Goal: Contribute content: Add original content to the website for others to see

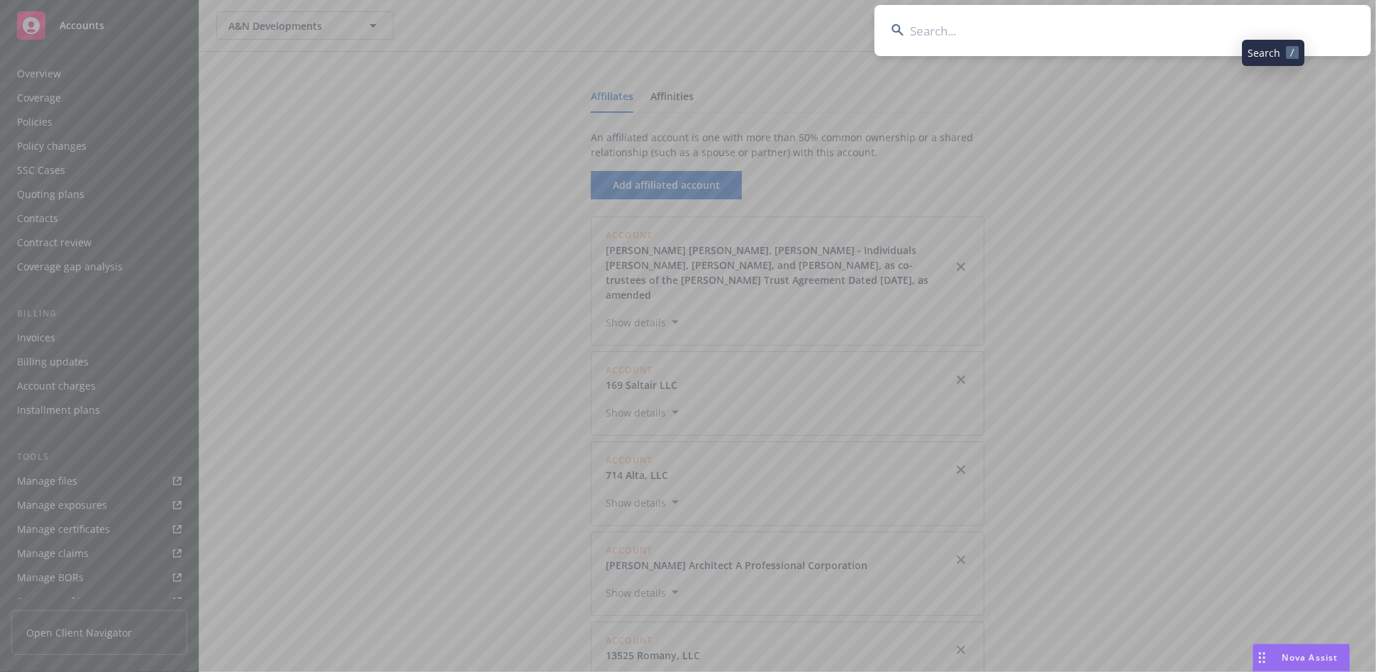
scroll to position [251, 0]
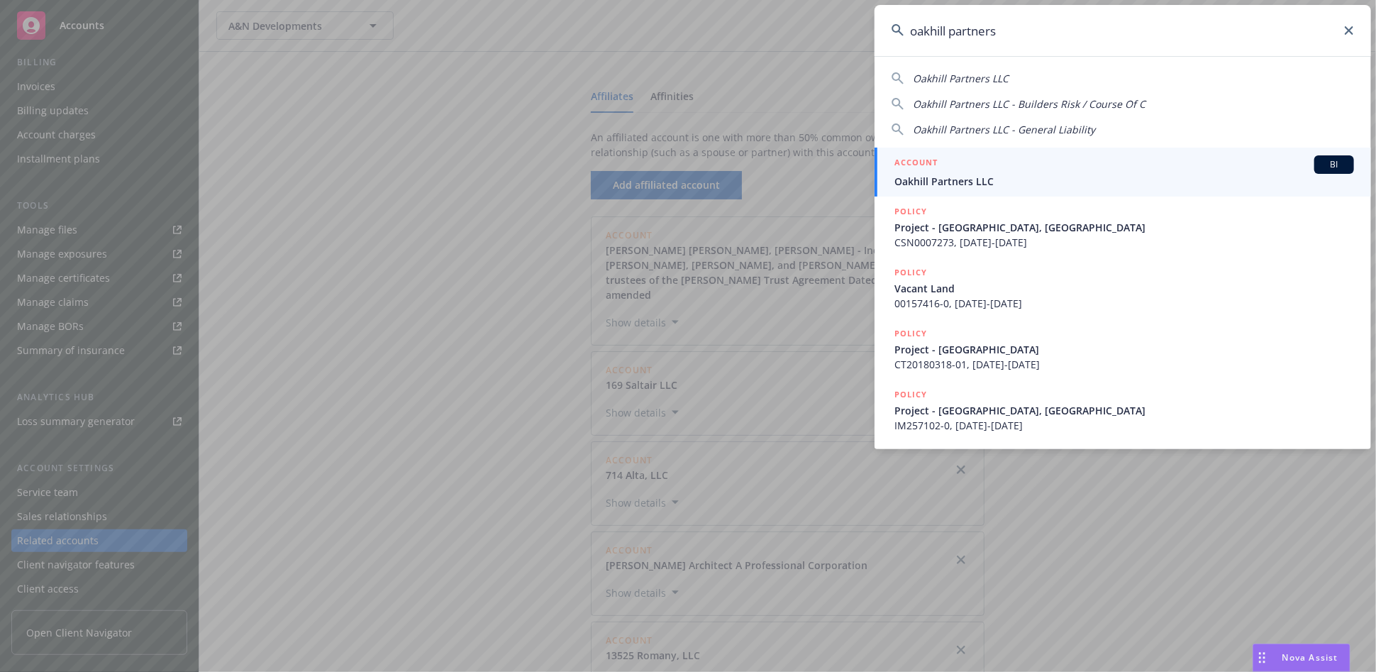
type input "oakhill partners"
click at [997, 178] on span "Oakhill Partners LLC" at bounding box center [1125, 181] width 460 height 15
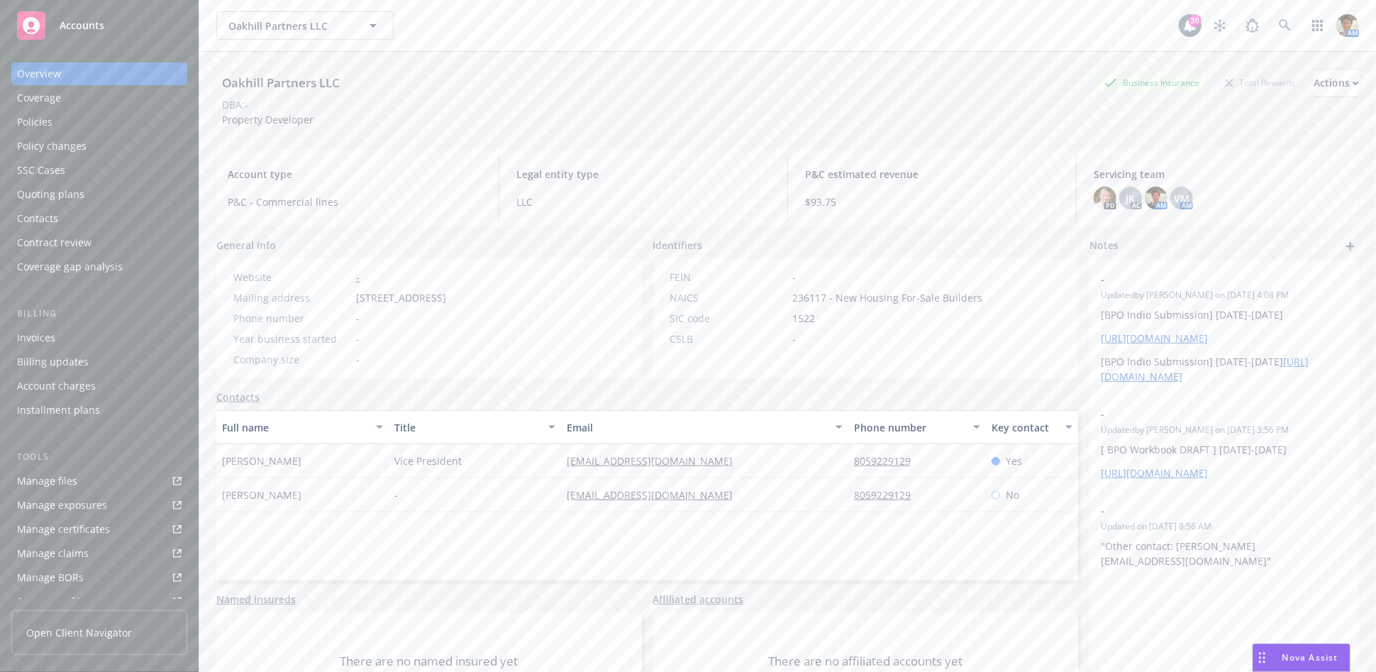
click at [55, 116] on div "Policies" at bounding box center [99, 122] width 165 height 23
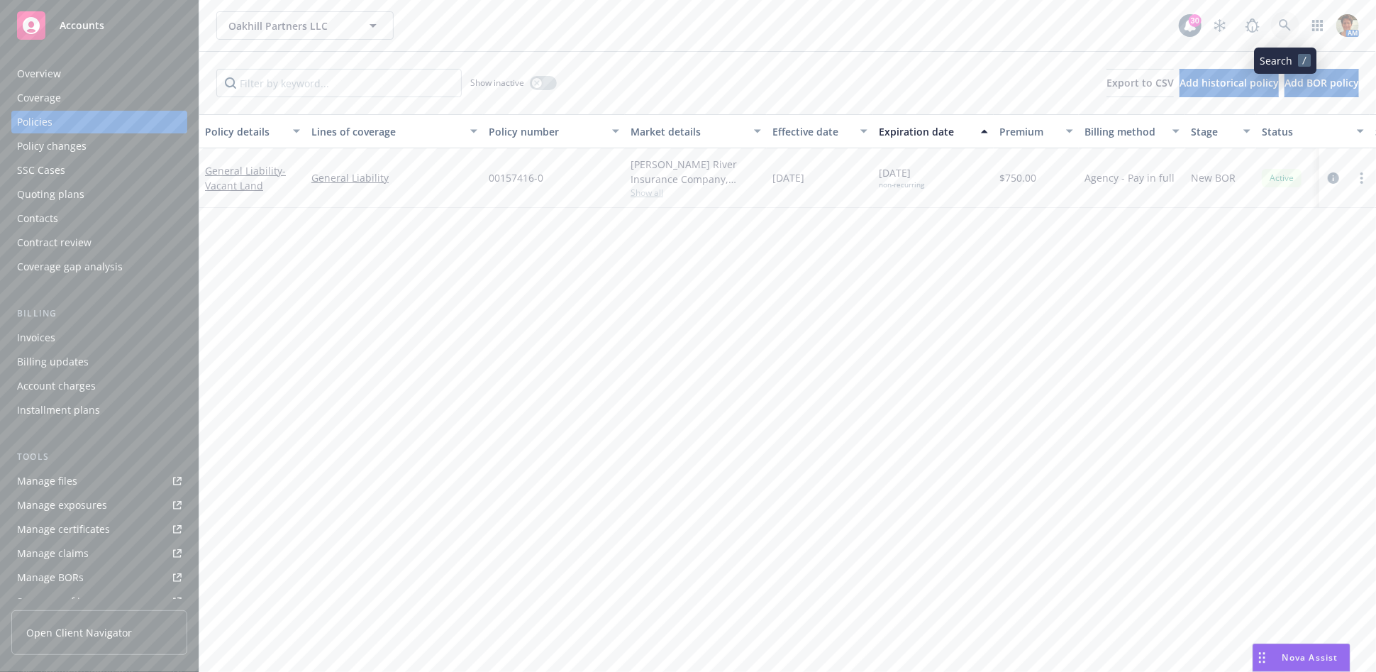
click at [1278, 29] on link at bounding box center [1285, 25] width 28 height 28
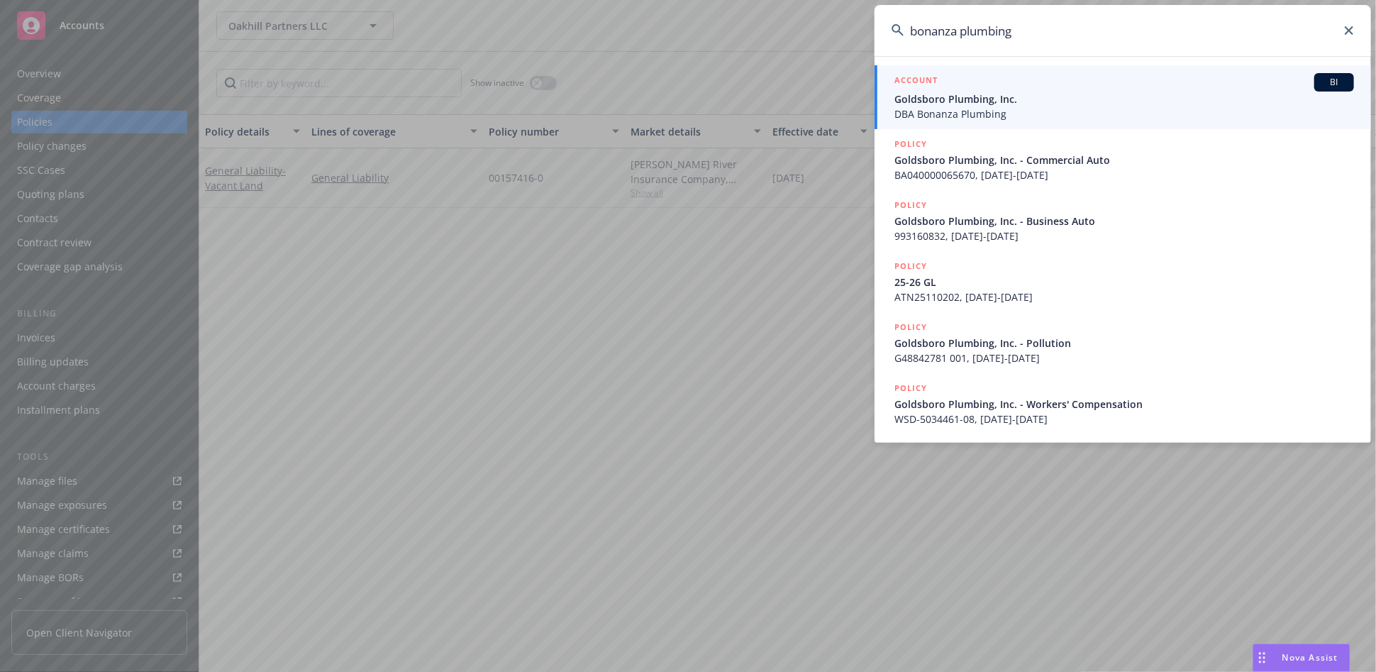
type input "bonanza plumbing"
click at [1124, 92] on span "Goldsboro Plumbing, Inc." at bounding box center [1125, 99] width 460 height 15
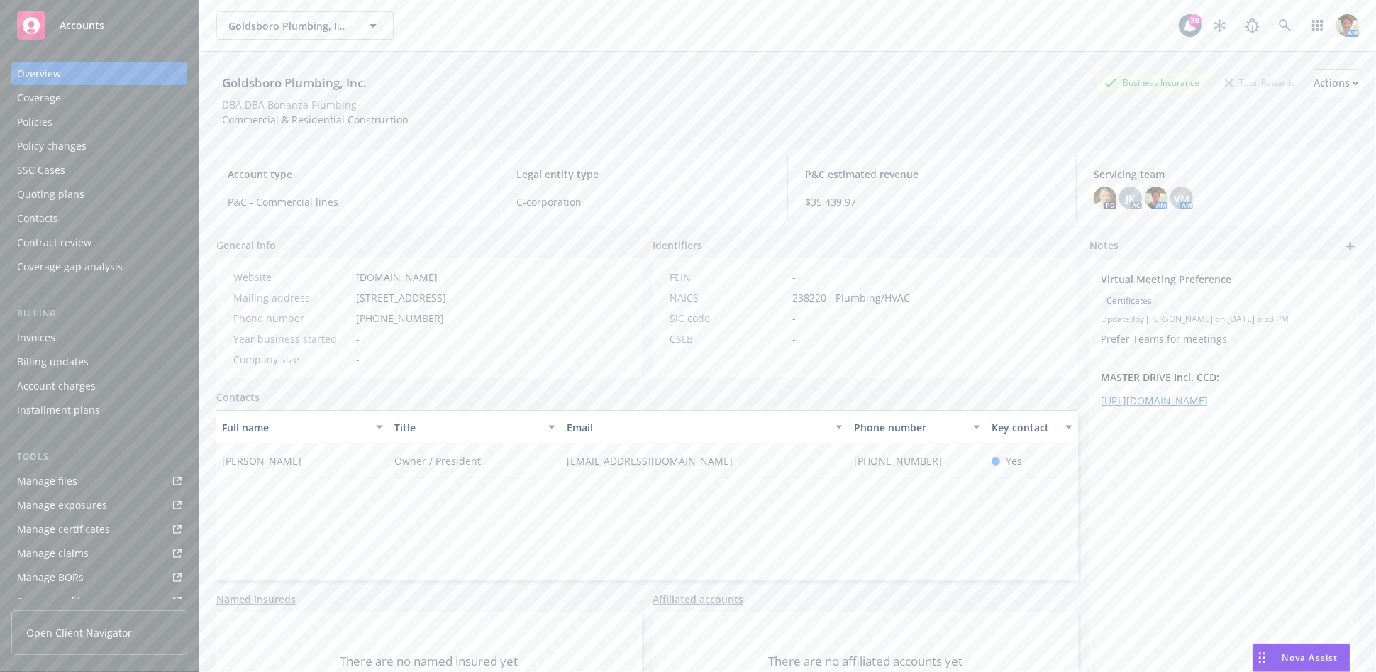
click at [27, 123] on div "Policies" at bounding box center [34, 122] width 35 height 23
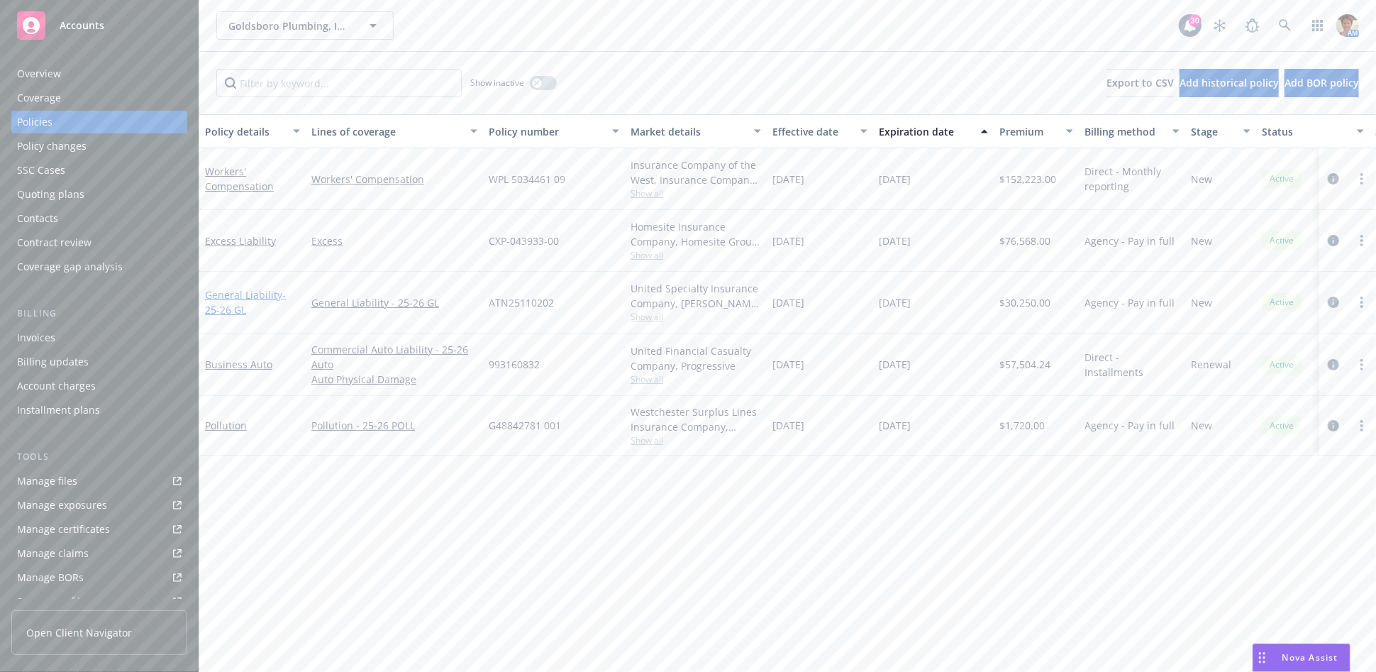
click at [228, 297] on link "General Liability - 25-26 GL" at bounding box center [245, 302] width 81 height 28
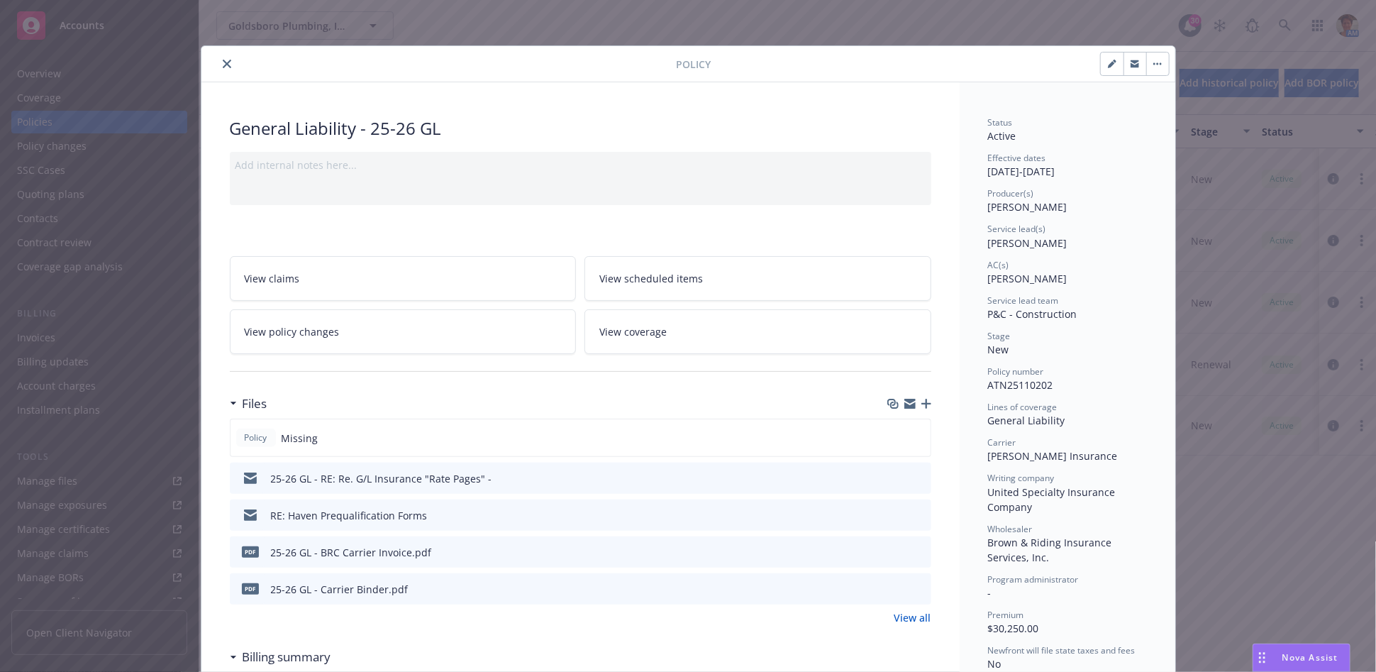
click at [909, 614] on link "View all" at bounding box center [913, 617] width 37 height 15
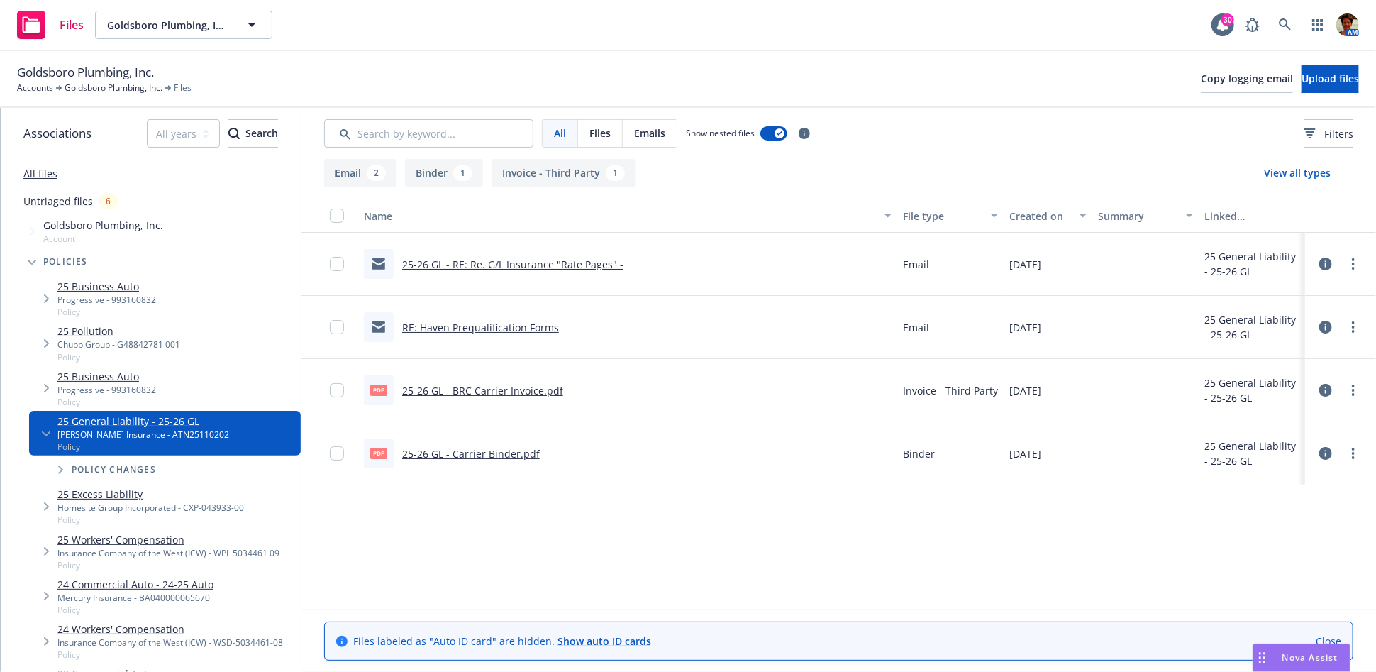
click at [534, 267] on link "25-26 GL - RE: Re. G/L Insurance "Rate Pages" -" at bounding box center [512, 264] width 221 height 13
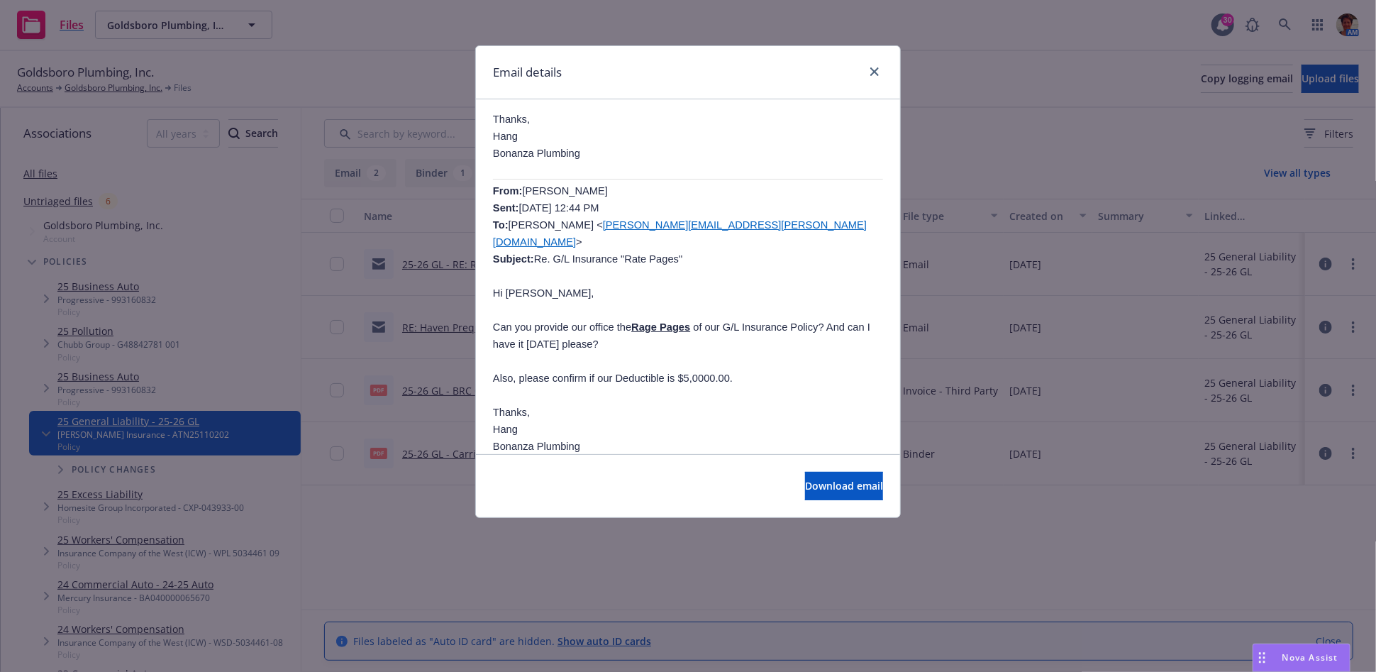
scroll to position [84, 0]
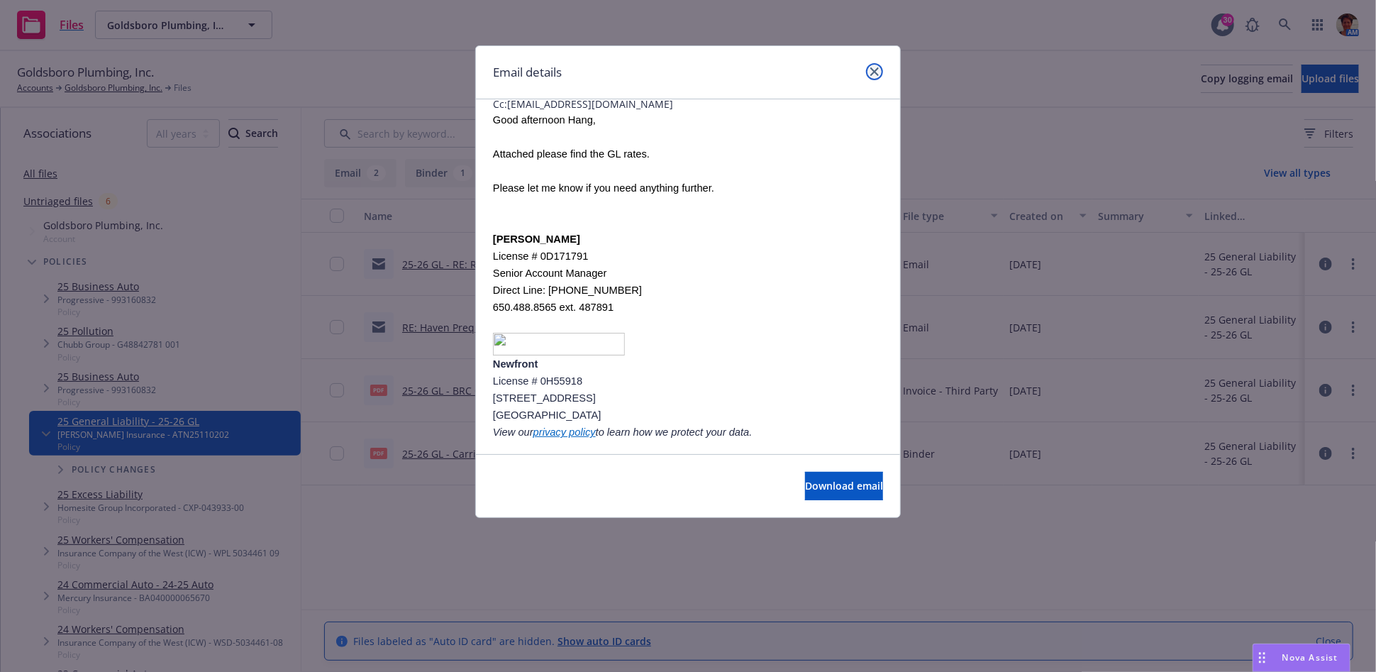
drag, startPoint x: 874, startPoint y: 72, endPoint x: 496, endPoint y: 210, distance: 402.4
click at [874, 73] on icon "close" at bounding box center [875, 71] width 9 height 9
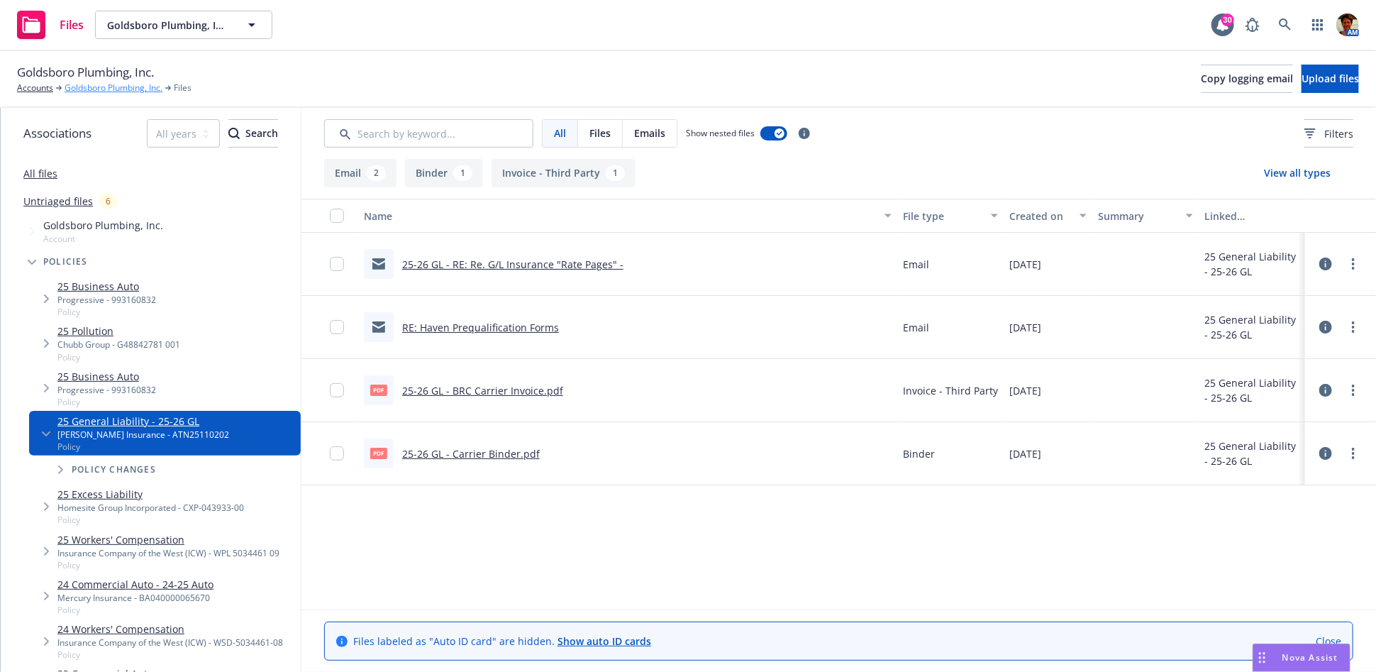
click at [109, 86] on link "Goldsboro Plumbing, Inc." at bounding box center [114, 88] width 98 height 13
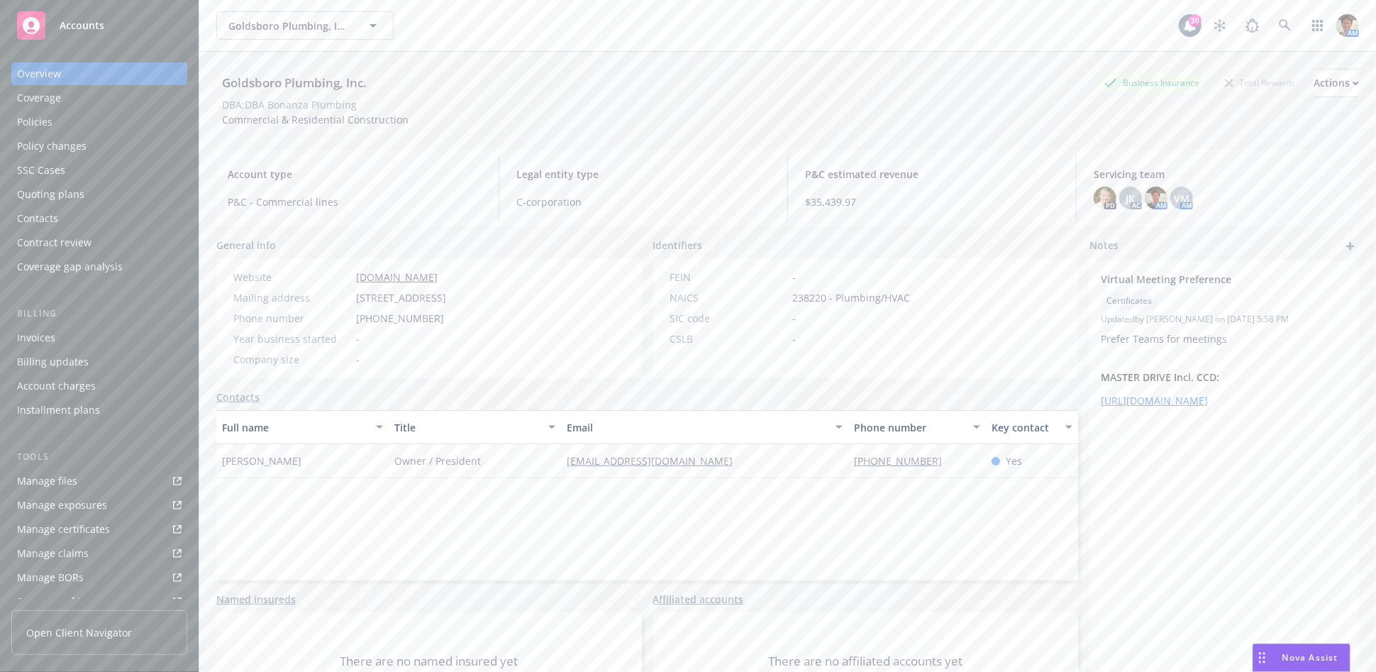
click at [51, 124] on div "Policies" at bounding box center [99, 122] width 165 height 23
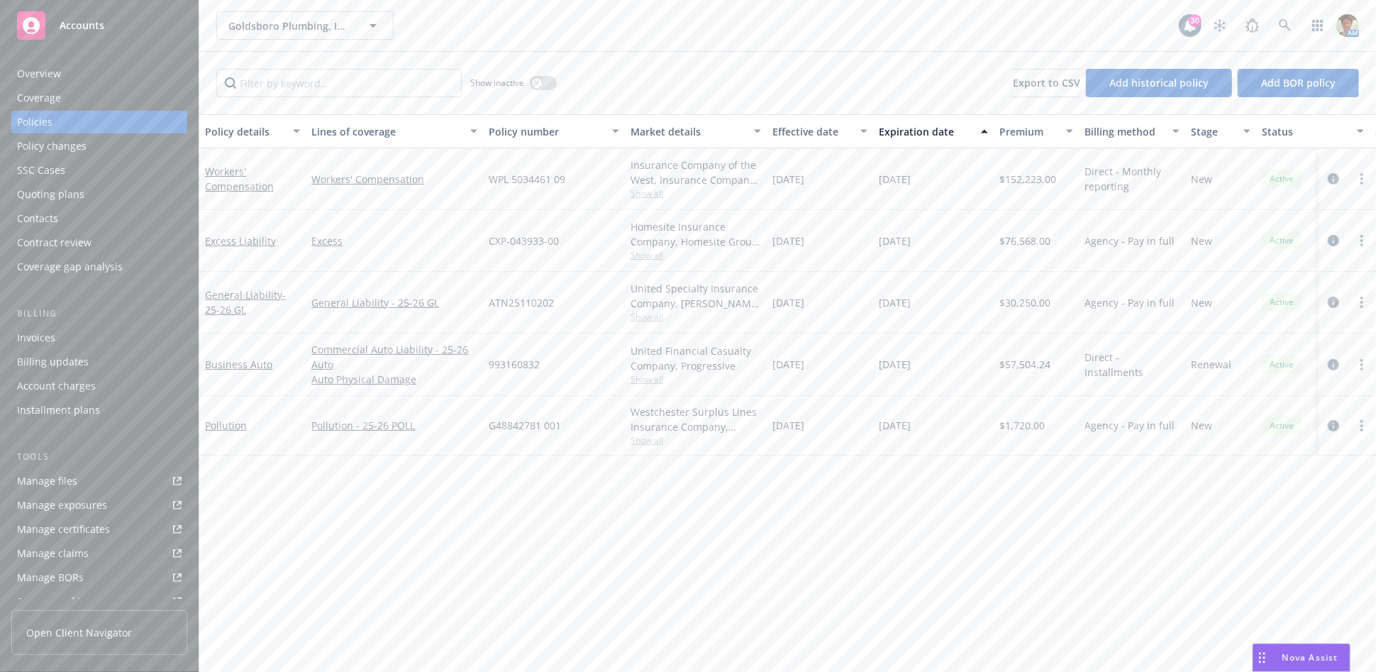
click at [239, 432] on div "Pollution" at bounding box center [252, 425] width 95 height 15
click at [238, 426] on link "Pollution" at bounding box center [226, 425] width 42 height 13
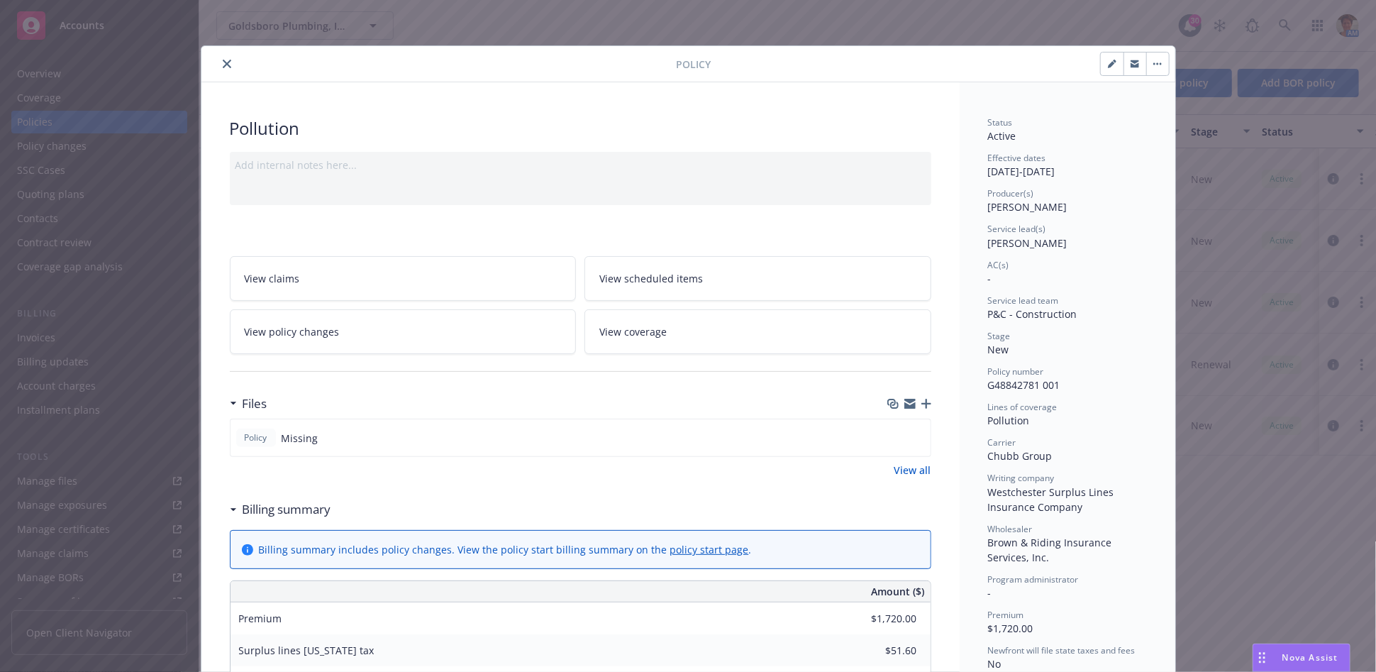
click at [223, 61] on icon "close" at bounding box center [227, 64] width 9 height 9
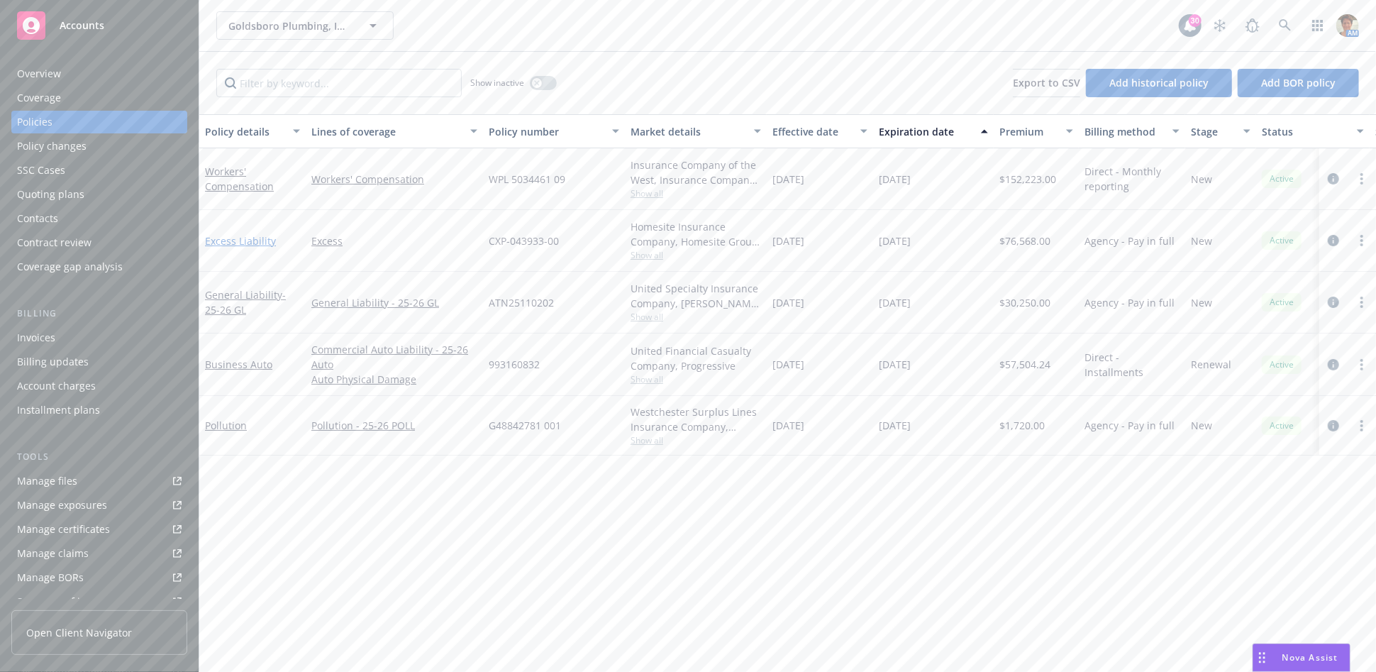
click at [251, 241] on link "Excess Liability" at bounding box center [240, 240] width 71 height 13
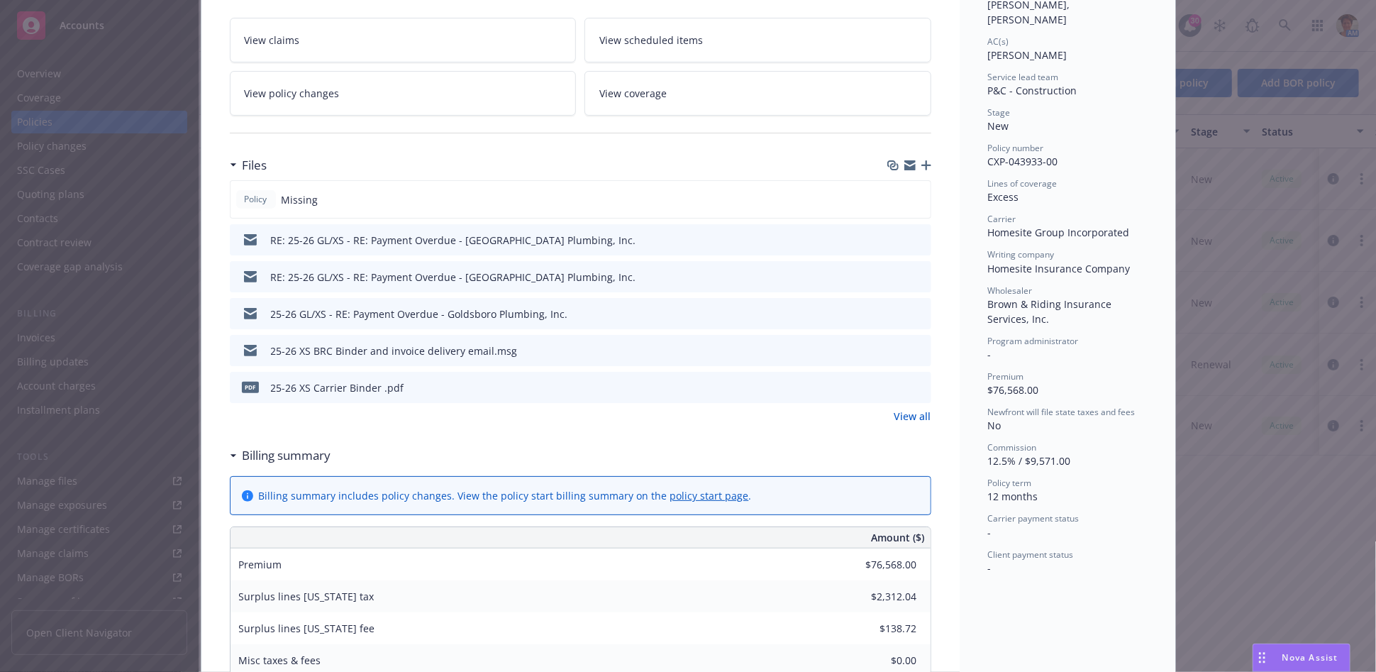
scroll to position [394, 0]
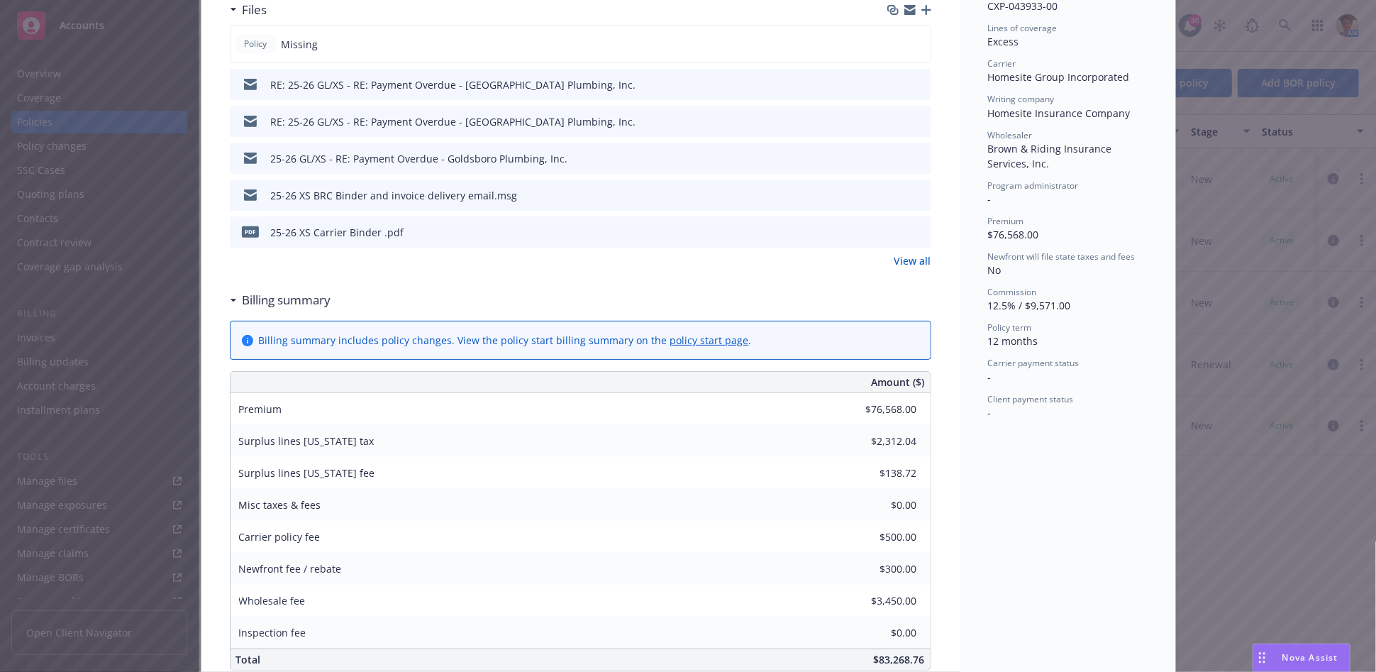
click at [902, 266] on link "View all" at bounding box center [913, 260] width 37 height 15
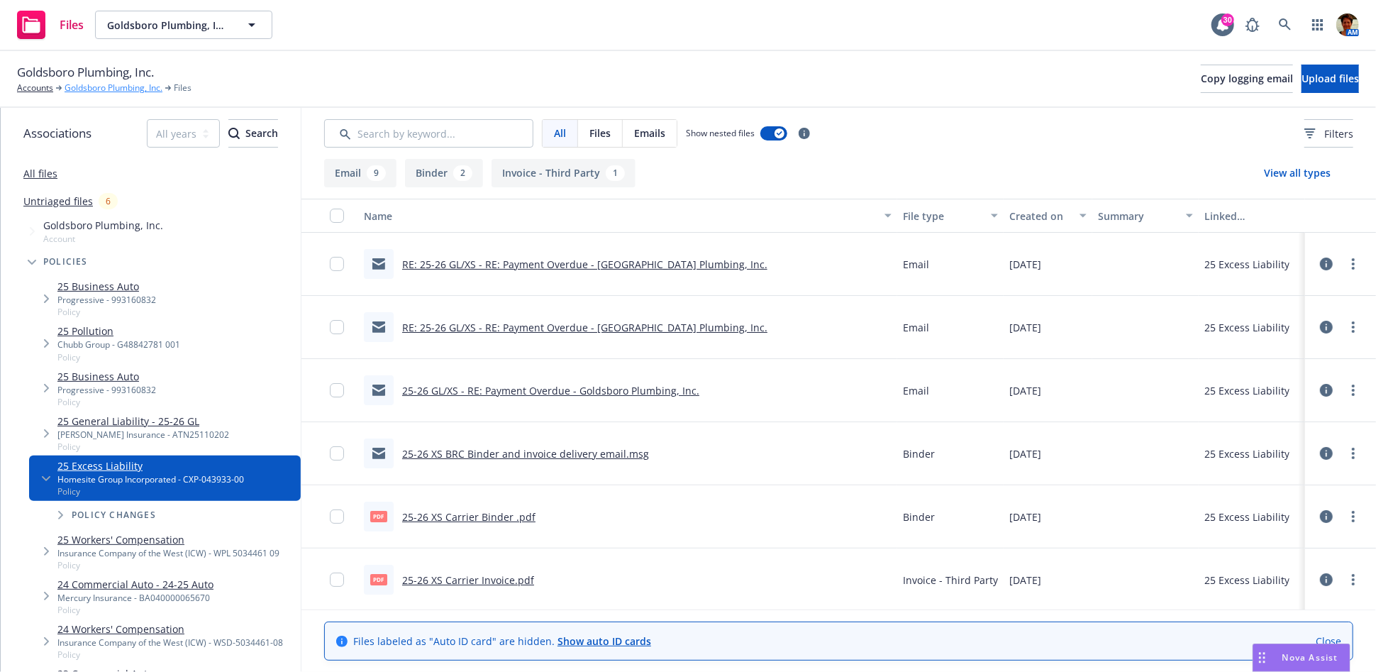
click at [114, 92] on link "Goldsboro Plumbing, Inc." at bounding box center [114, 88] width 98 height 13
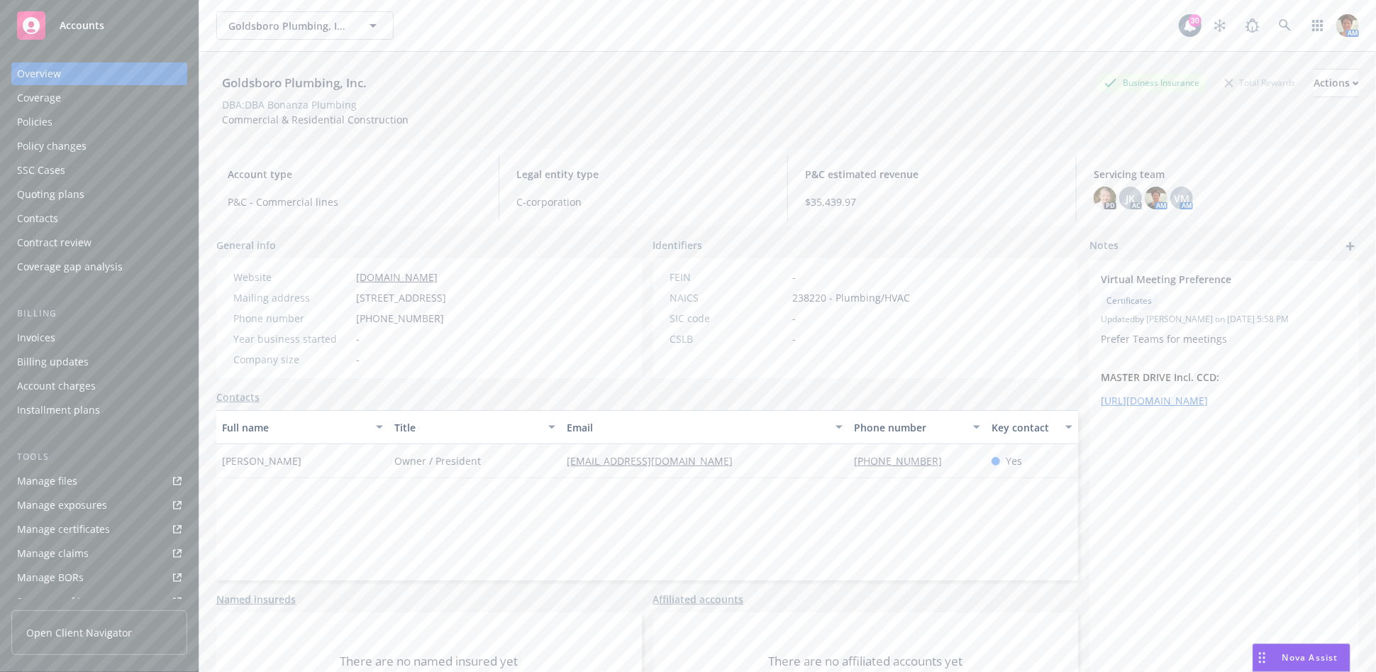
click at [62, 126] on div "Policies" at bounding box center [99, 122] width 165 height 23
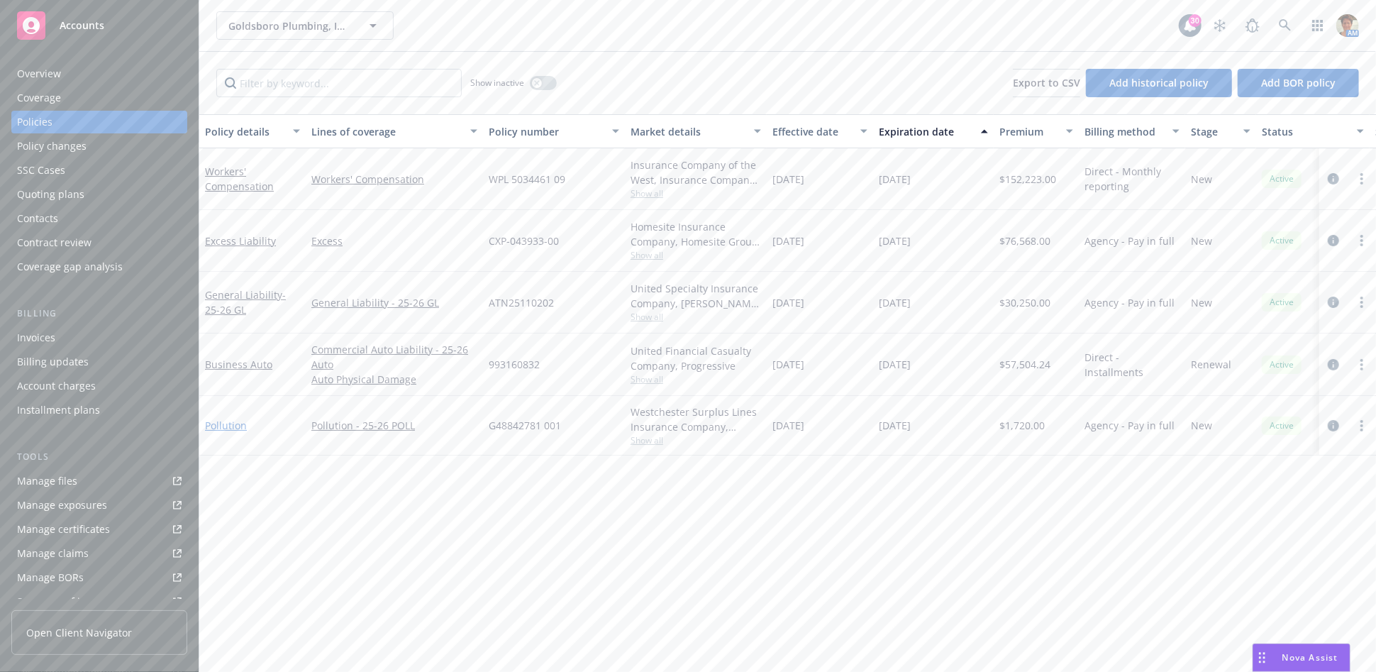
click at [227, 424] on link "Pollution" at bounding box center [226, 425] width 42 height 13
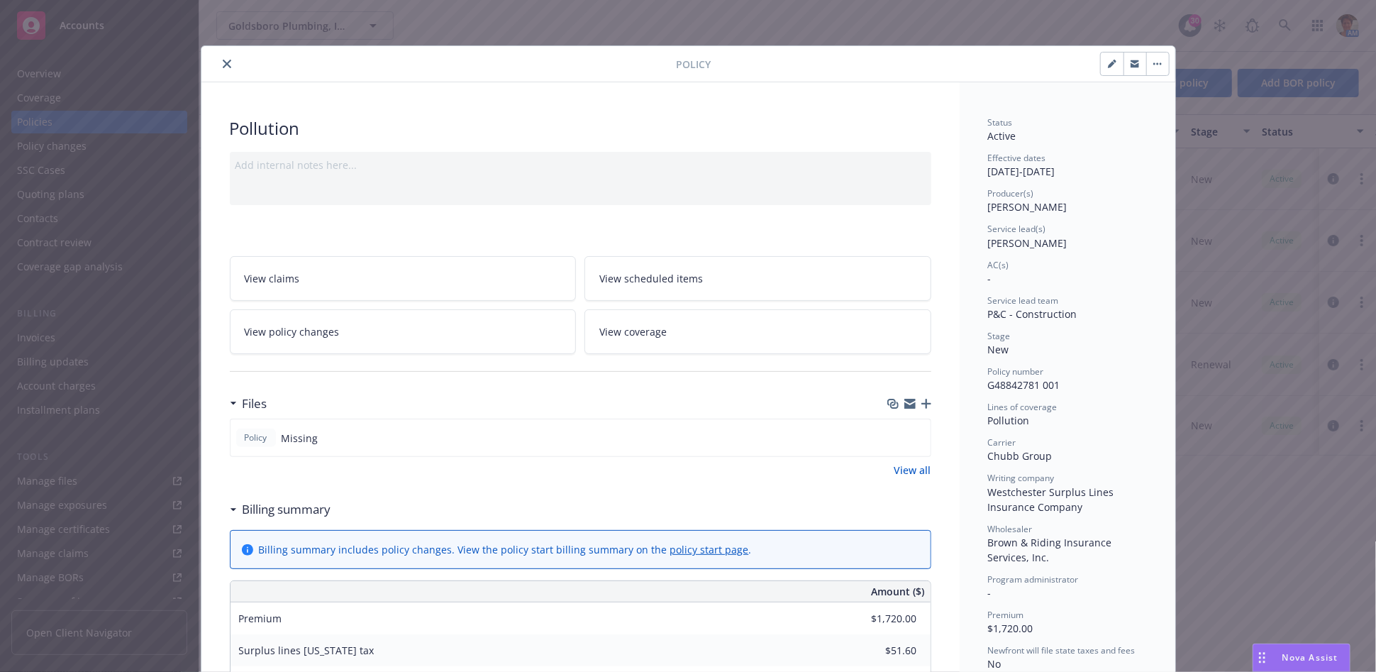
click at [227, 69] on button "close" at bounding box center [227, 63] width 17 height 17
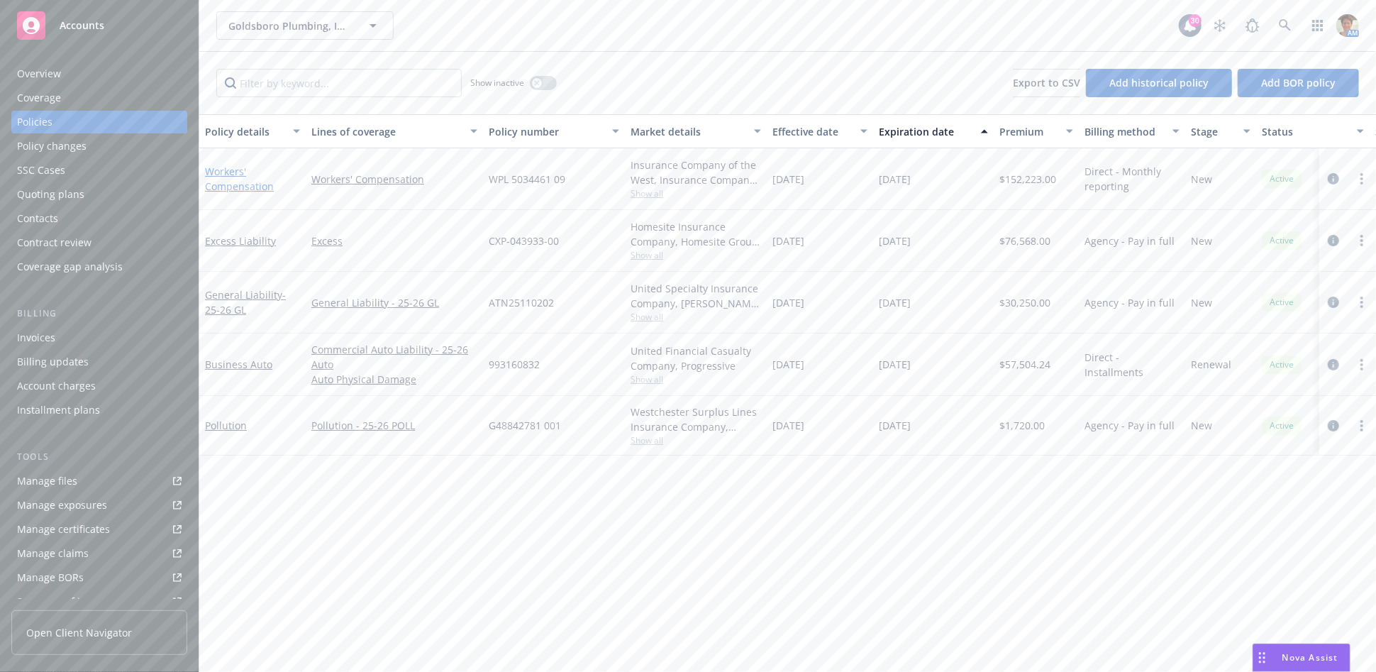
click at [254, 184] on link "Workers' Compensation" at bounding box center [239, 179] width 69 height 28
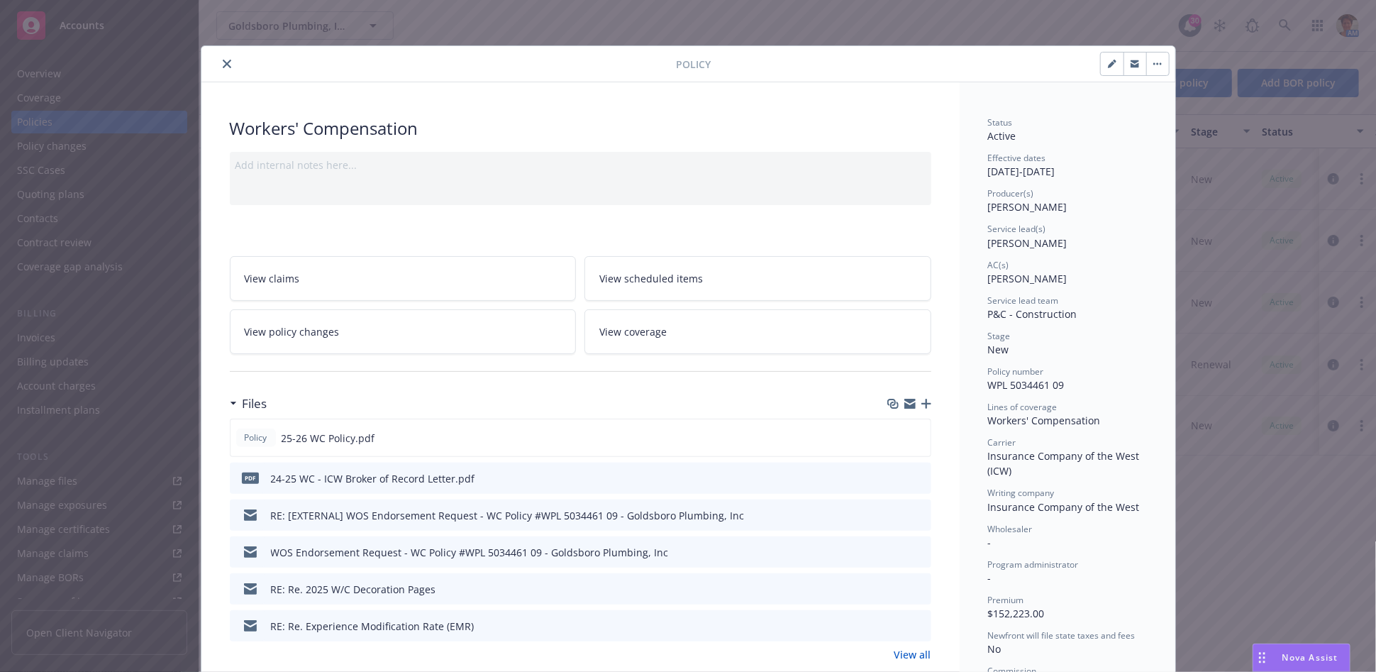
click at [223, 68] on button "close" at bounding box center [227, 63] width 17 height 17
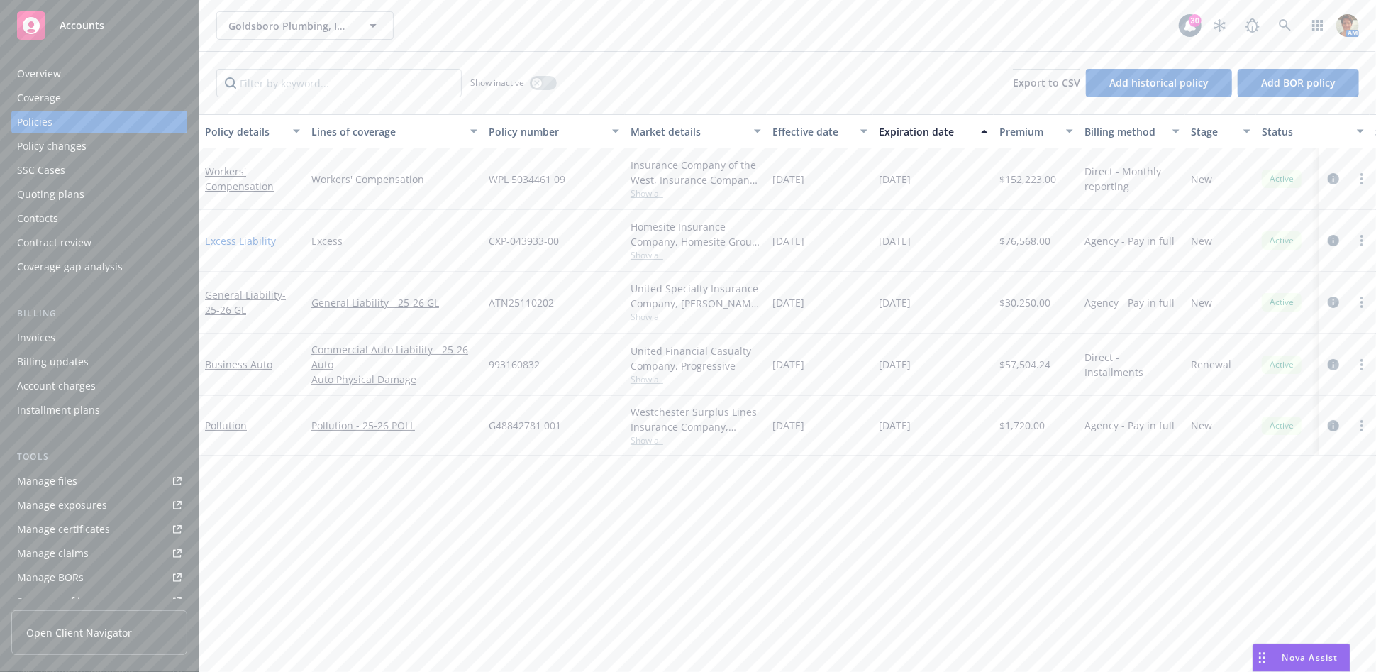
click at [233, 242] on link "Excess Liability" at bounding box center [240, 240] width 71 height 13
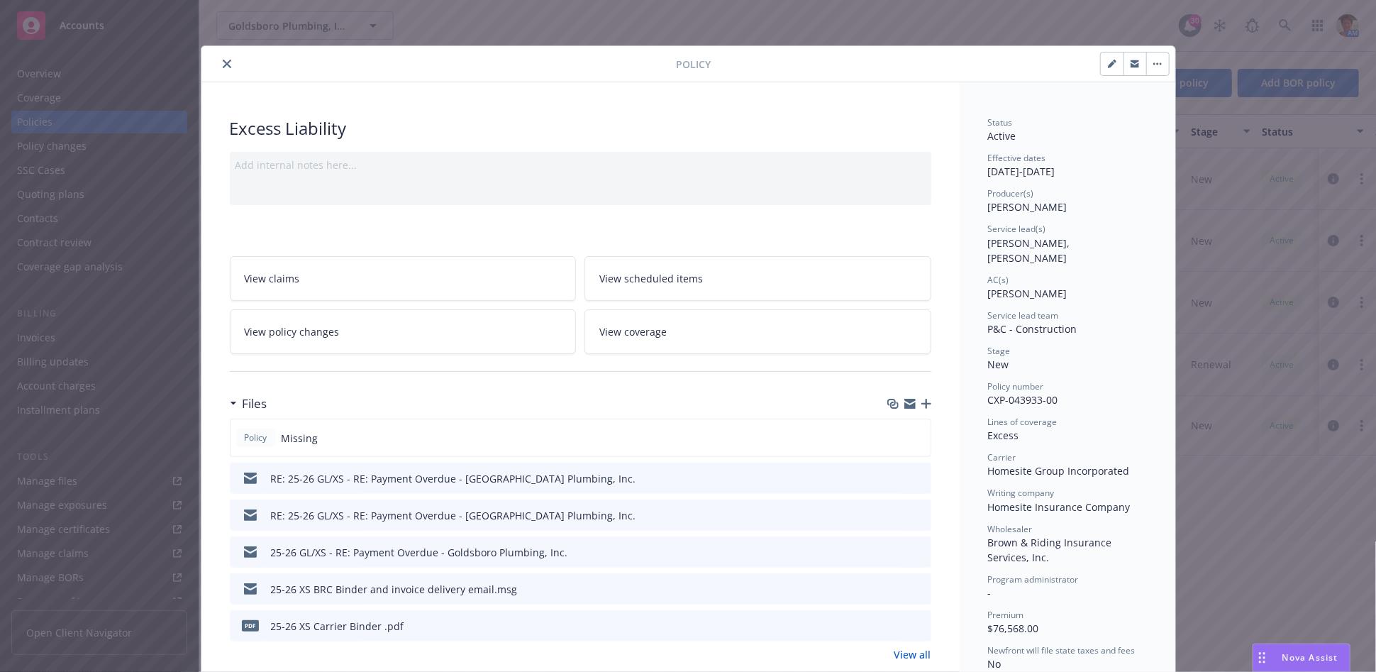
drag, startPoint x: 219, startPoint y: 63, endPoint x: 259, endPoint y: 84, distance: 45.1
click at [223, 64] on icon "close" at bounding box center [227, 64] width 9 height 9
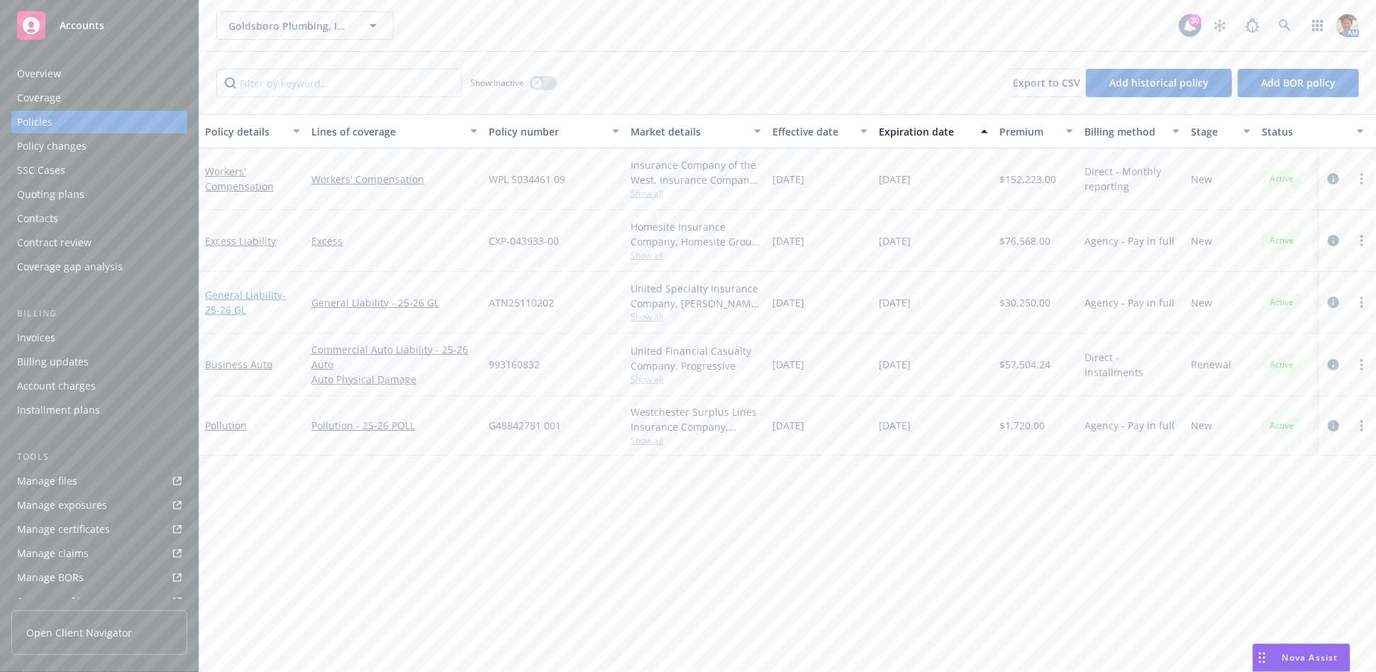
click at [221, 302] on span "- 25-26 GL" at bounding box center [245, 302] width 81 height 28
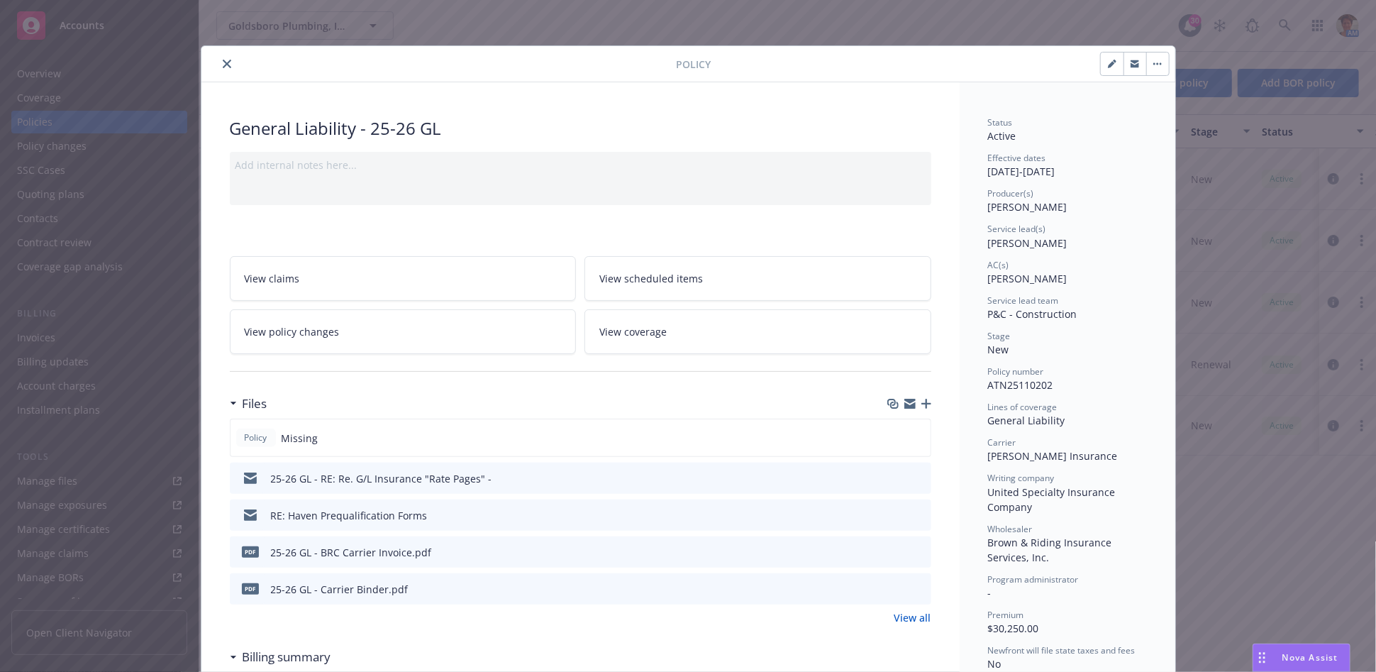
click at [220, 68] on button "close" at bounding box center [227, 63] width 17 height 17
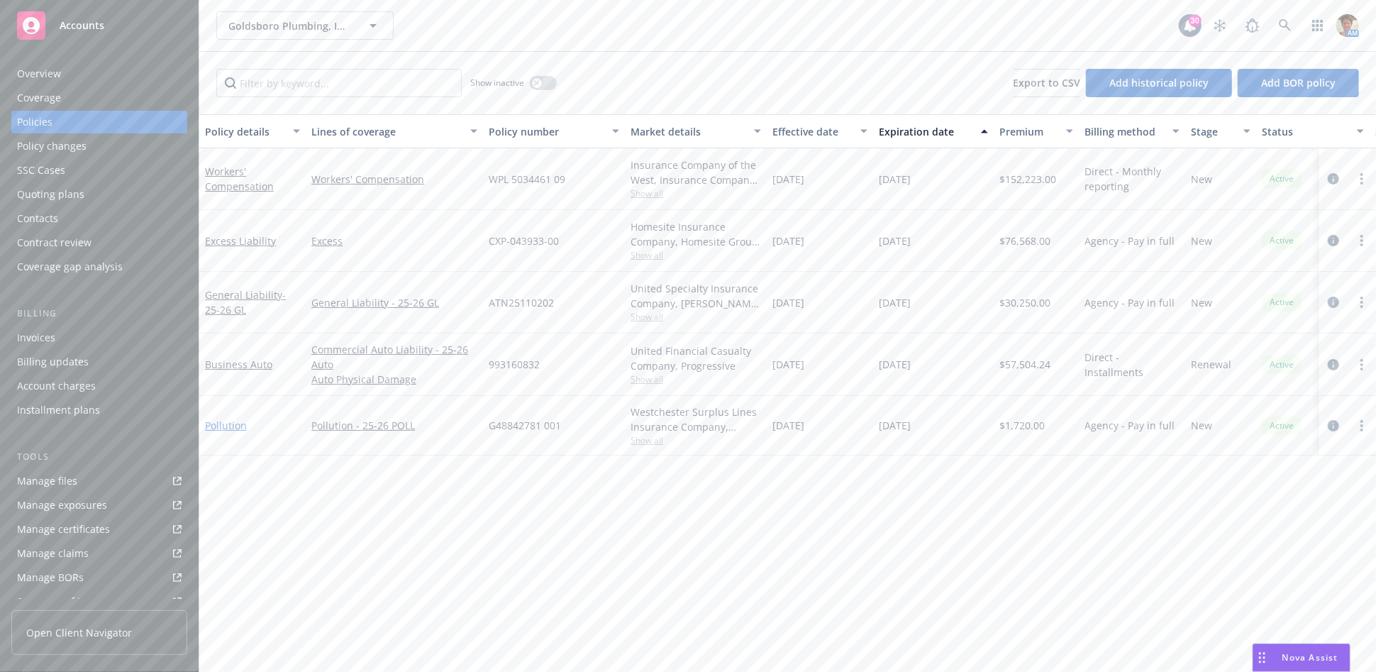
click at [220, 424] on link "Pollution" at bounding box center [226, 425] width 42 height 13
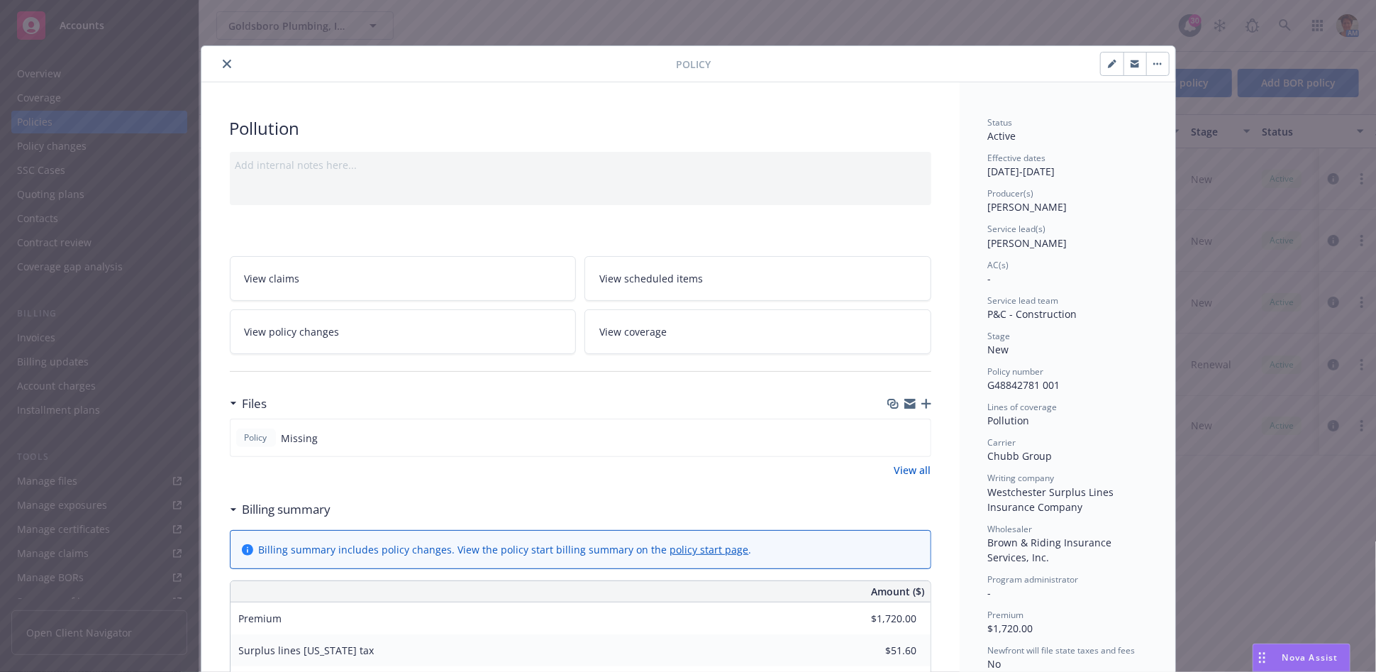
scroll to position [42, 0]
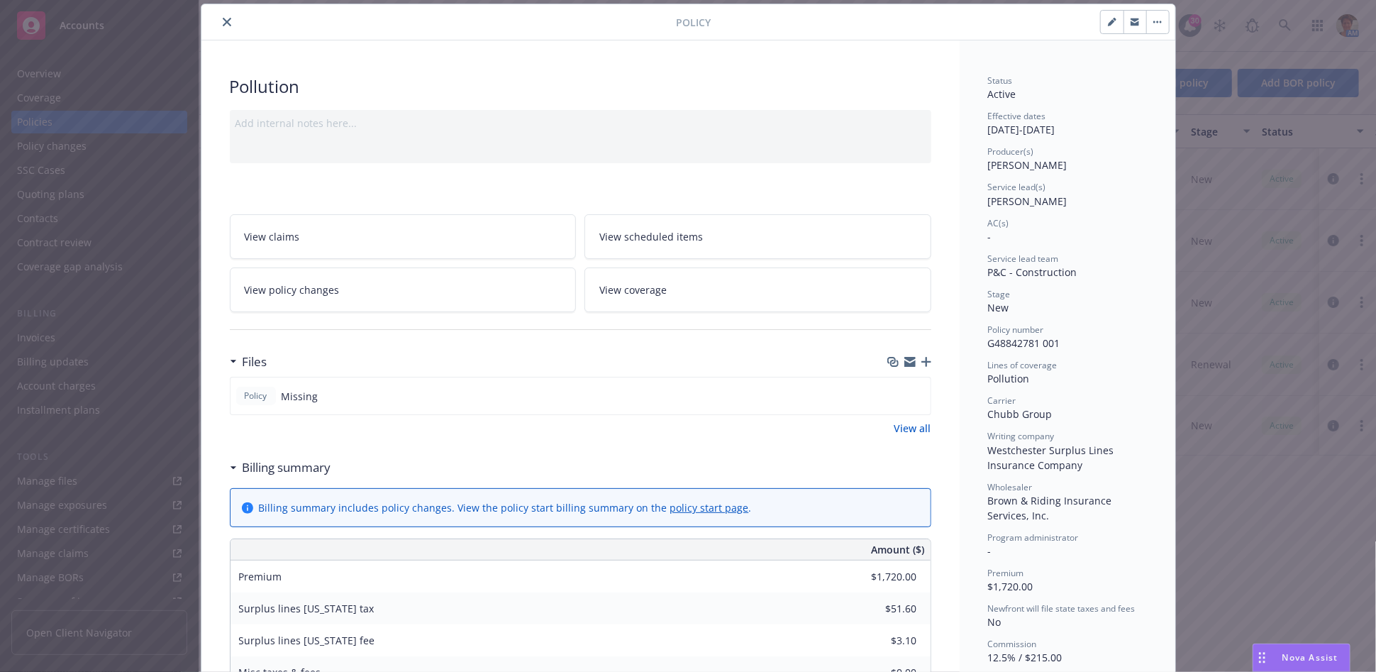
click at [223, 18] on icon "close" at bounding box center [227, 22] width 9 height 9
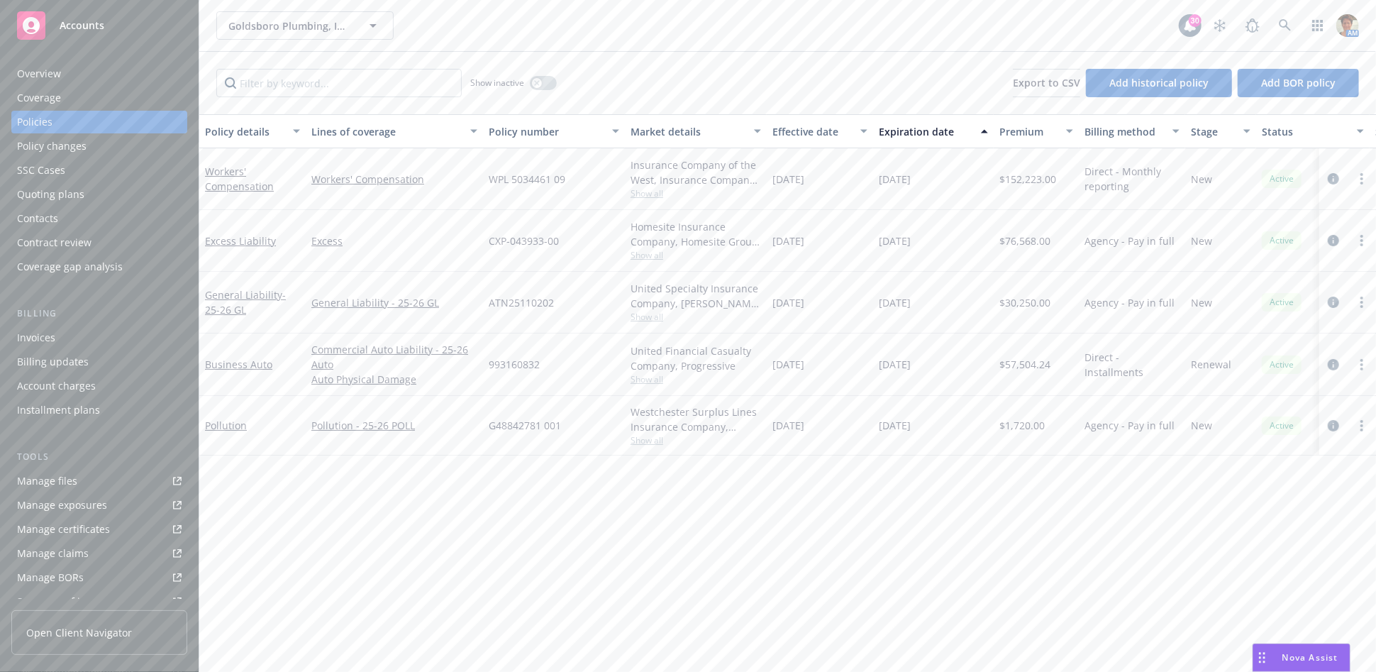
click at [253, 175] on div "Workers' Compensation" at bounding box center [252, 179] width 95 height 30
click at [253, 180] on link "Workers' Compensation" at bounding box center [239, 179] width 69 height 28
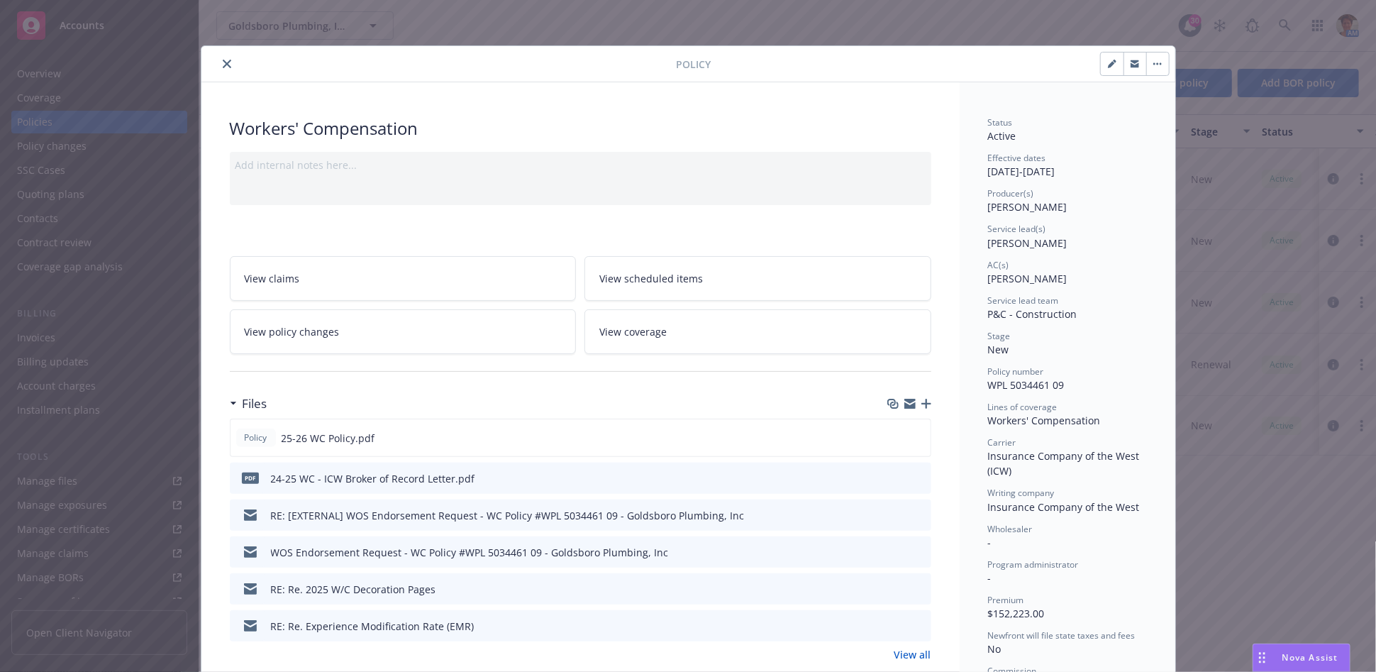
click at [223, 67] on icon "close" at bounding box center [227, 64] width 9 height 9
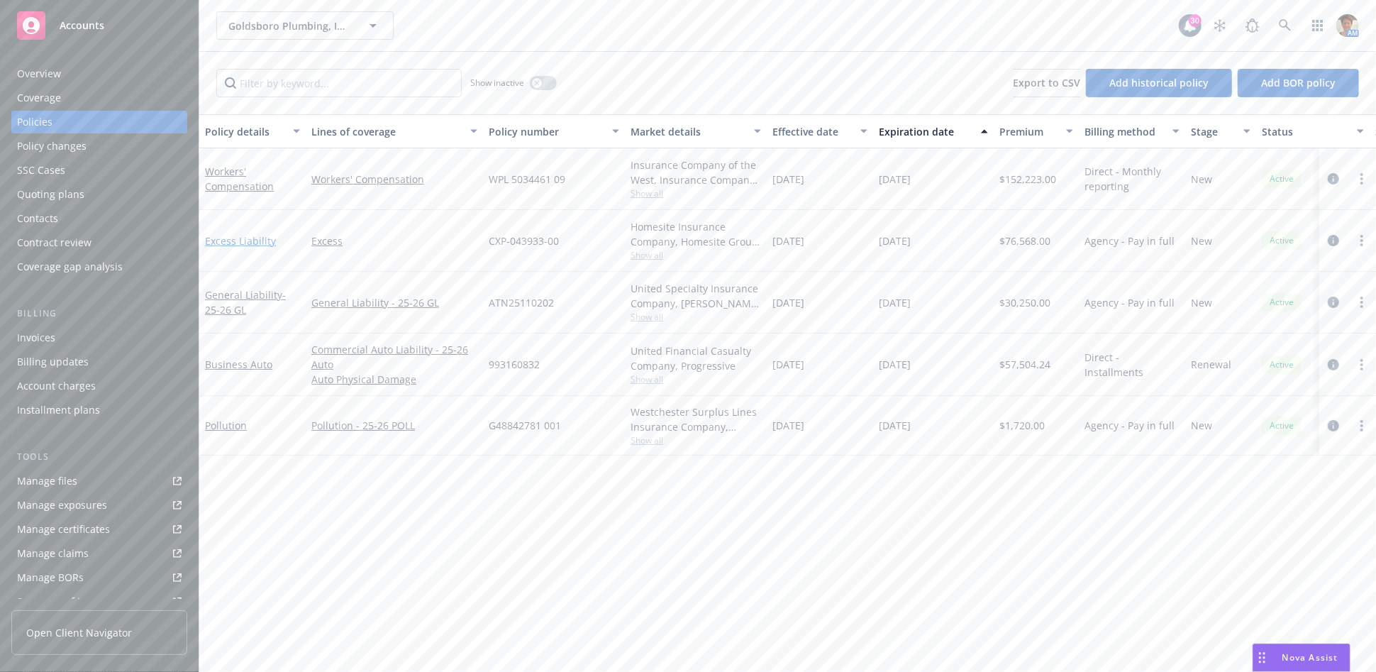
click at [233, 241] on link "Excess Liability" at bounding box center [240, 240] width 71 height 13
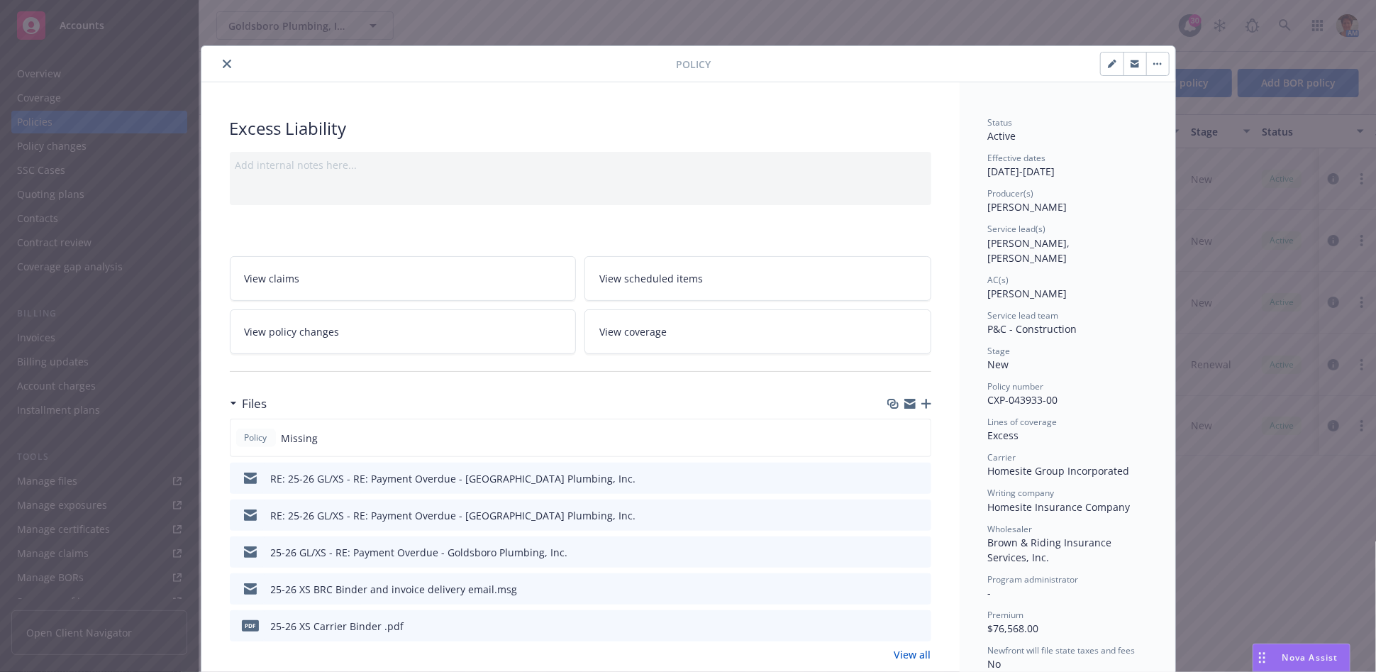
drag, startPoint x: 219, startPoint y: 67, endPoint x: 223, endPoint y: 74, distance: 8.9
click at [223, 67] on icon "close" at bounding box center [227, 64] width 9 height 9
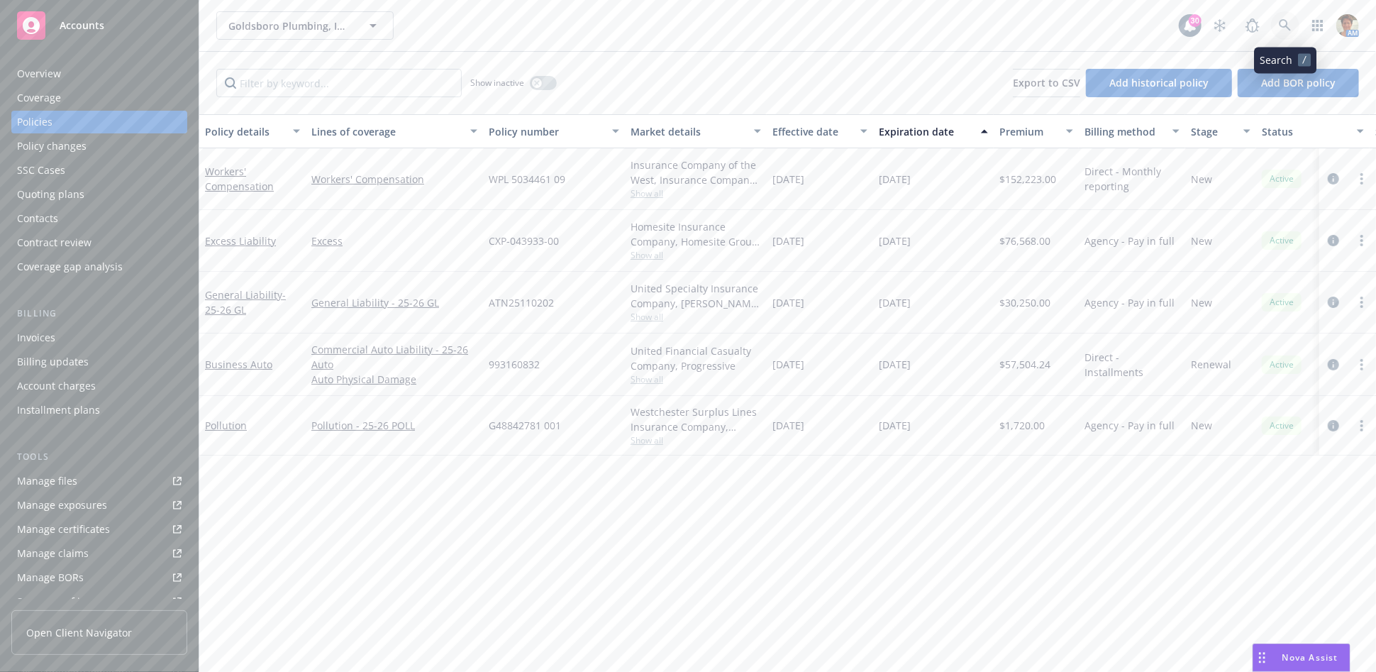
click at [1283, 22] on icon at bounding box center [1285, 25] width 13 height 13
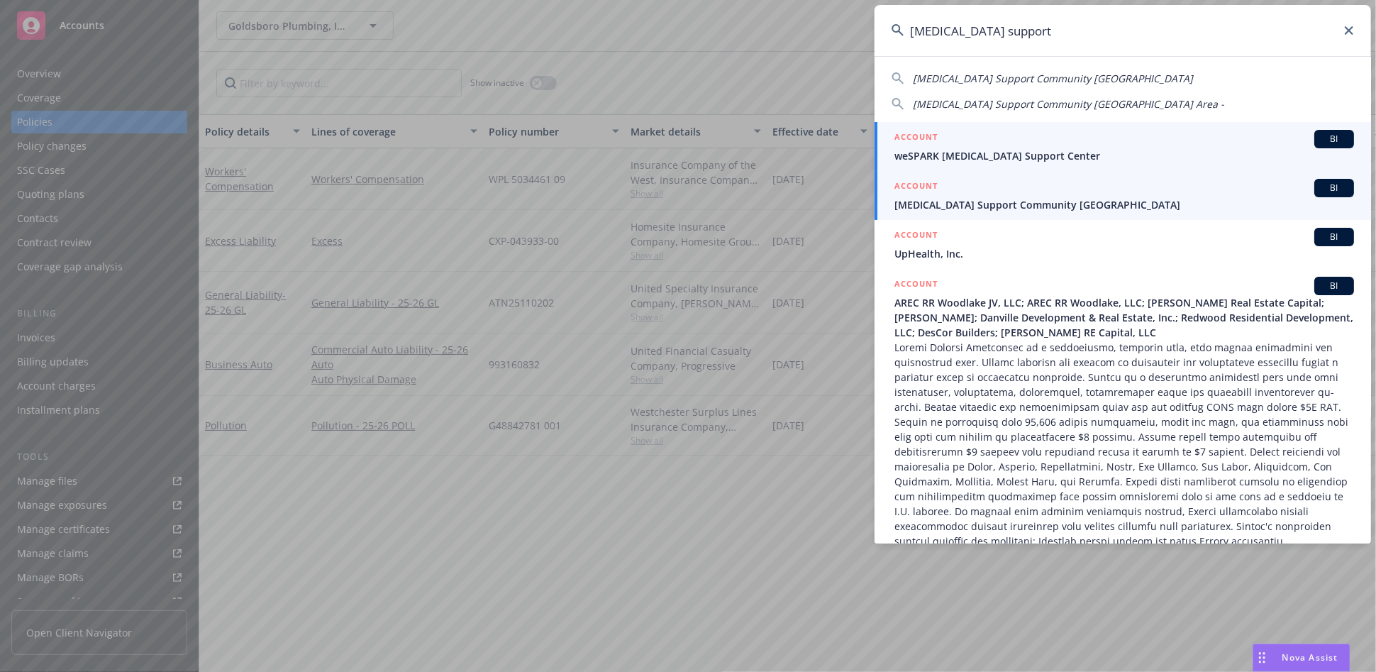
type input "[MEDICAL_DATA] support"
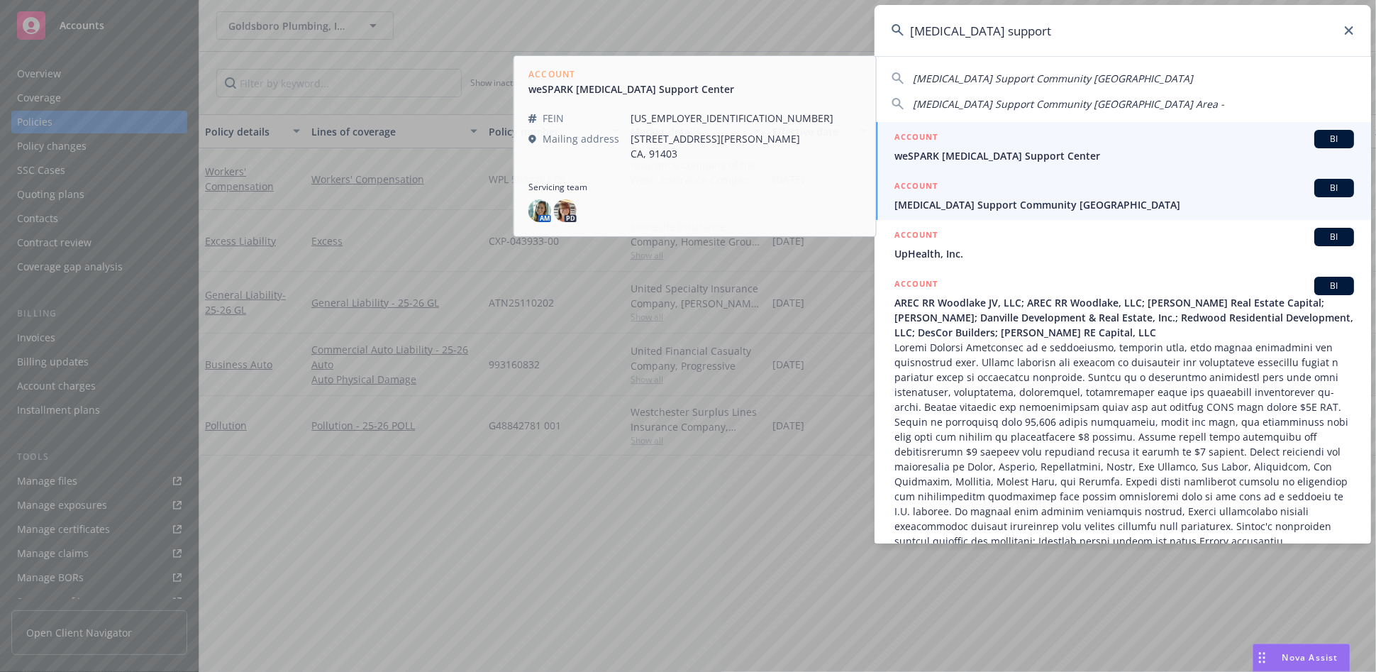
click at [971, 203] on span "[MEDICAL_DATA] Support Community [GEOGRAPHIC_DATA]" at bounding box center [1125, 204] width 460 height 15
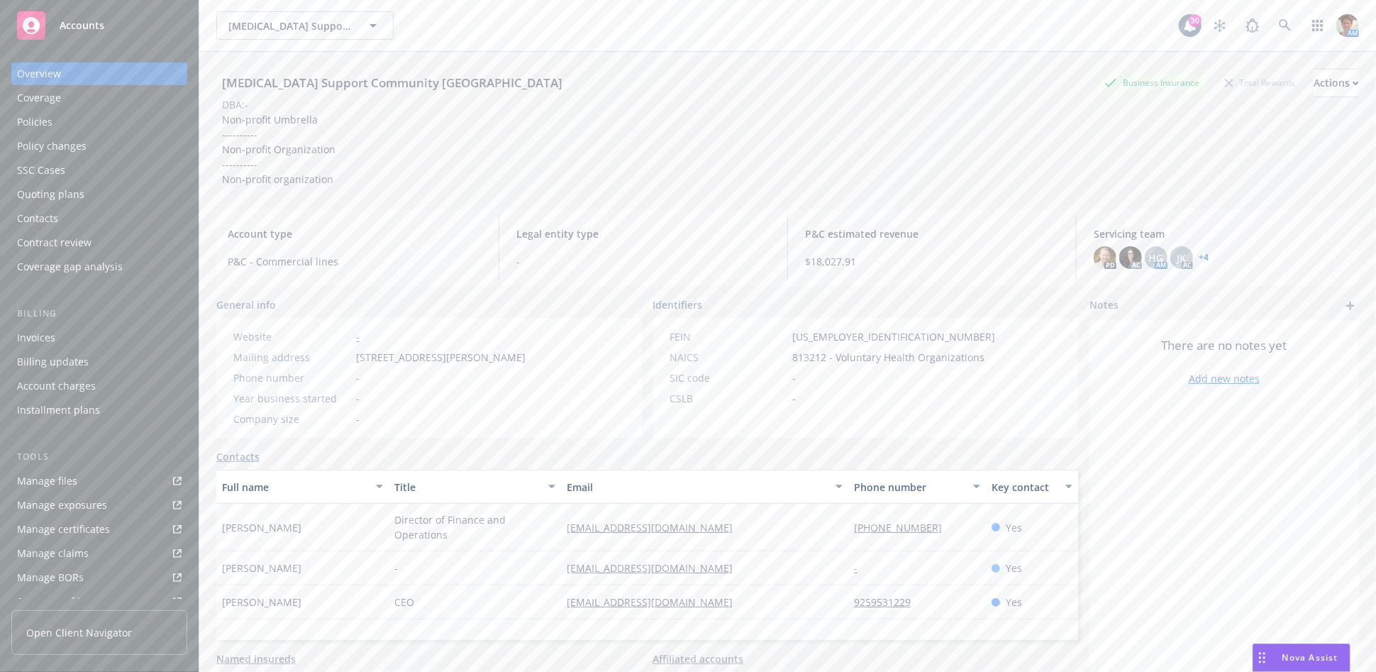
click at [58, 187] on div "Quoting plans" at bounding box center [50, 194] width 67 height 23
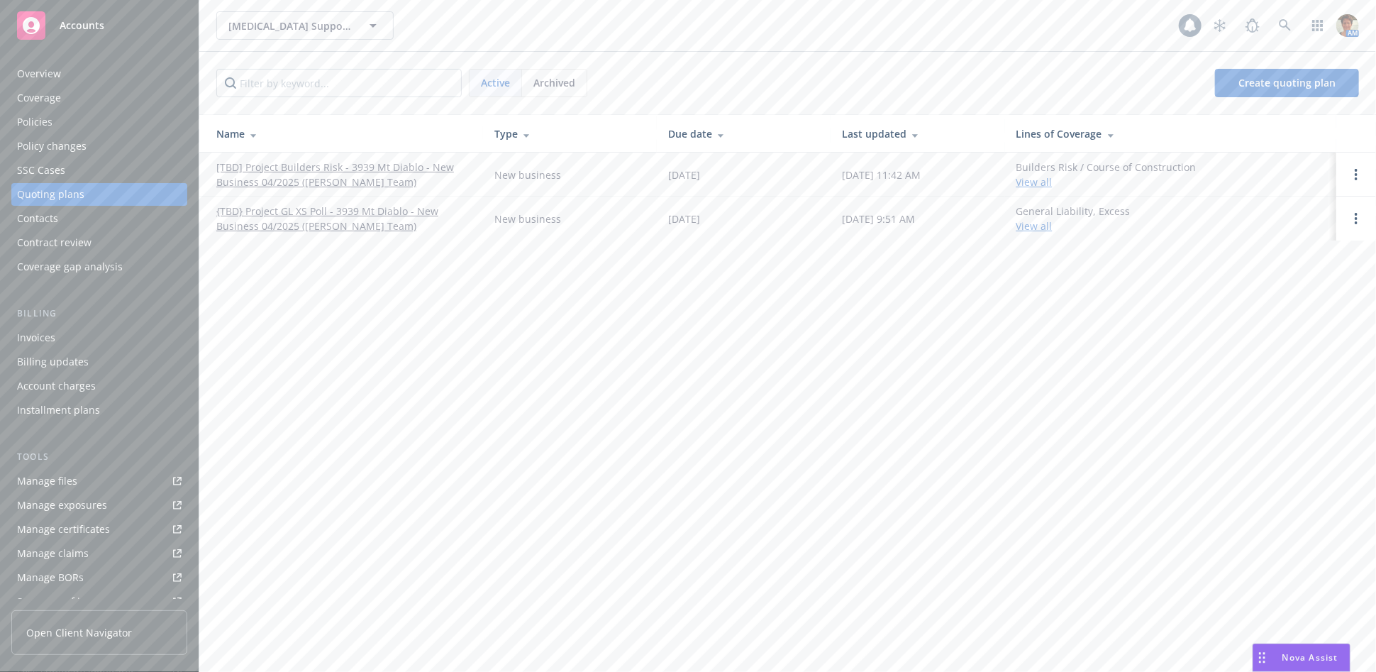
click at [32, 114] on div "Policies" at bounding box center [34, 122] width 35 height 23
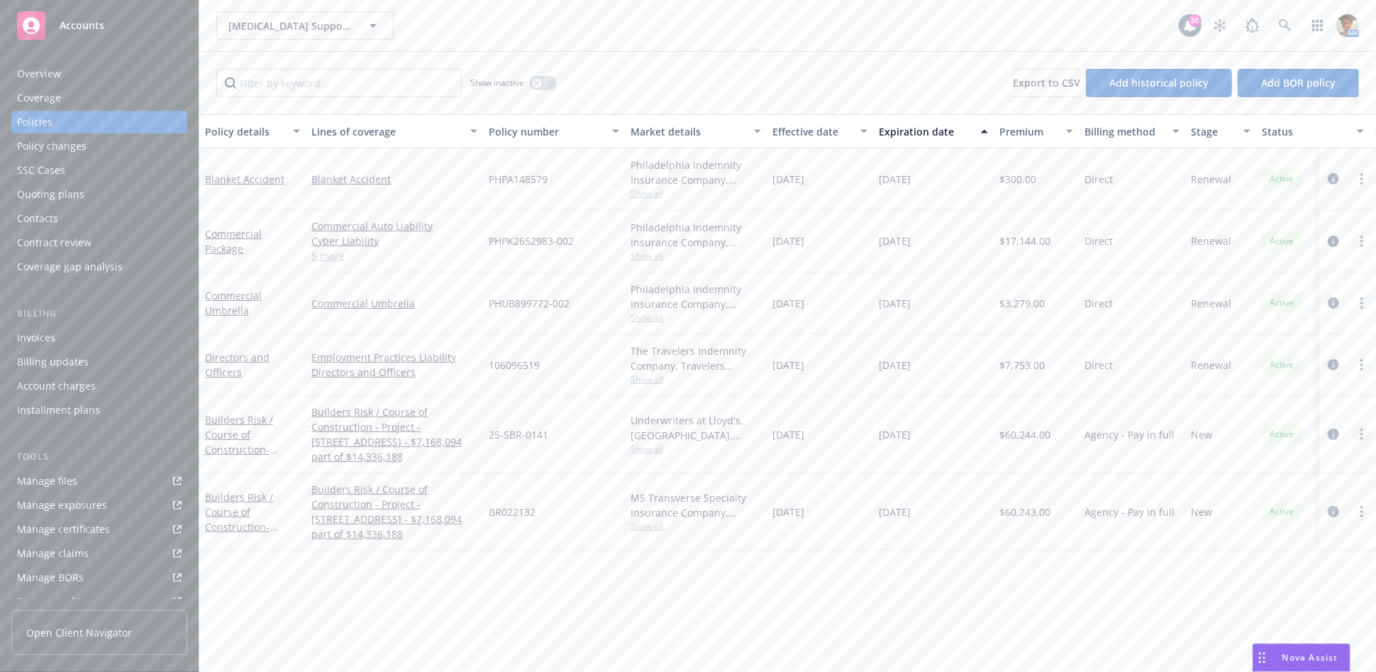
click at [1363, 433] on circle "more" at bounding box center [1362, 434] width 3 height 3
click at [1270, 387] on link "Copy logging email" at bounding box center [1292, 389] width 167 height 28
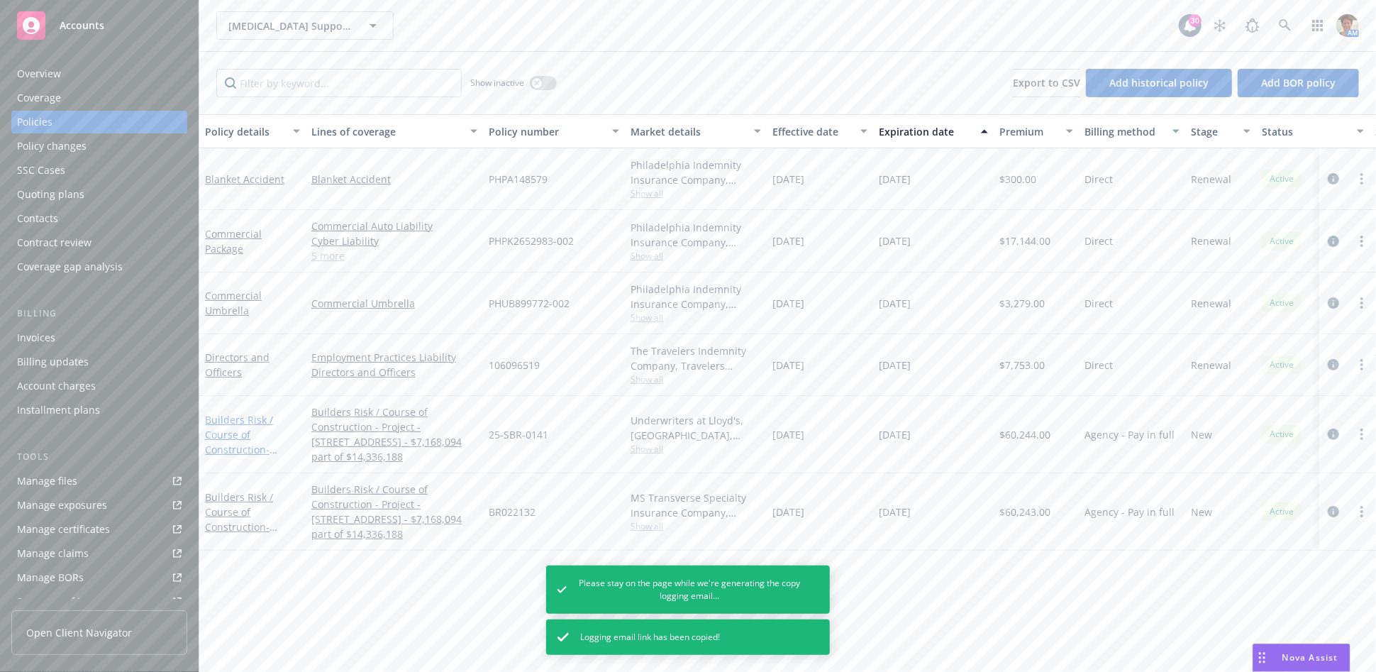
click at [240, 443] on link "Builders Risk / Course of Construction - Project - [STREET_ADDRESS] - $7,168,09…" at bounding box center [251, 464] width 92 height 103
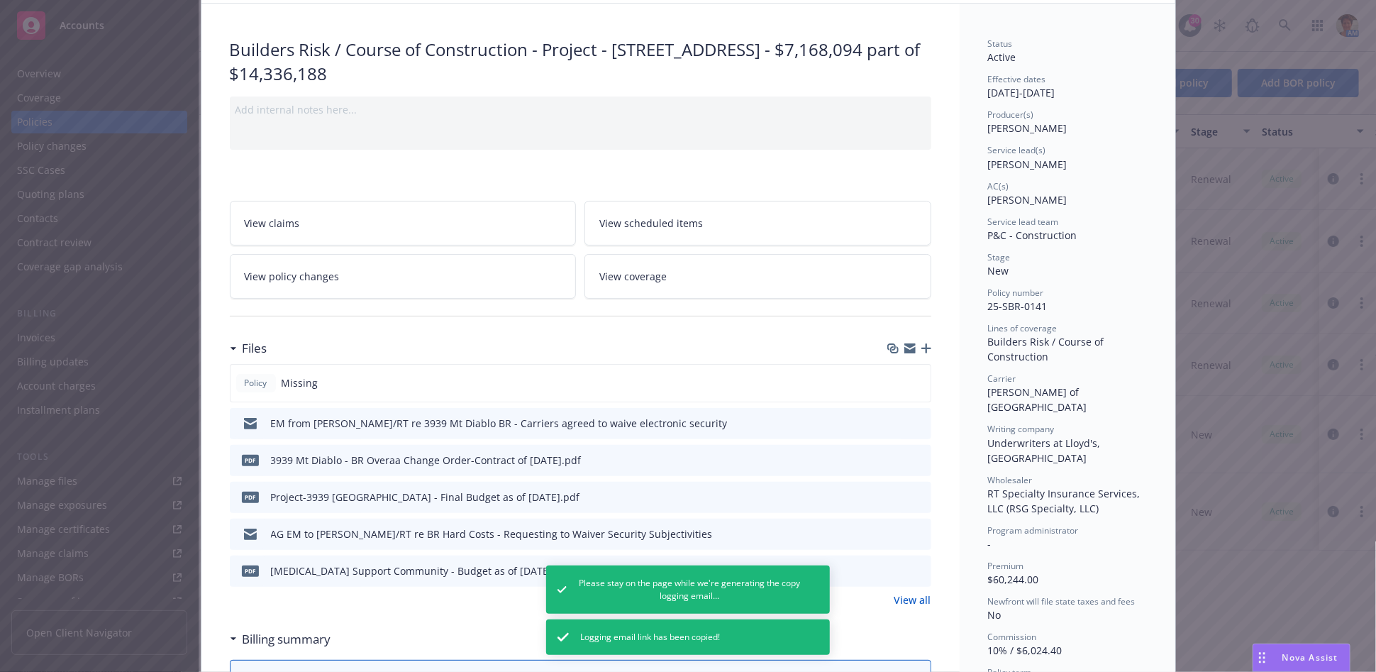
scroll to position [236, 0]
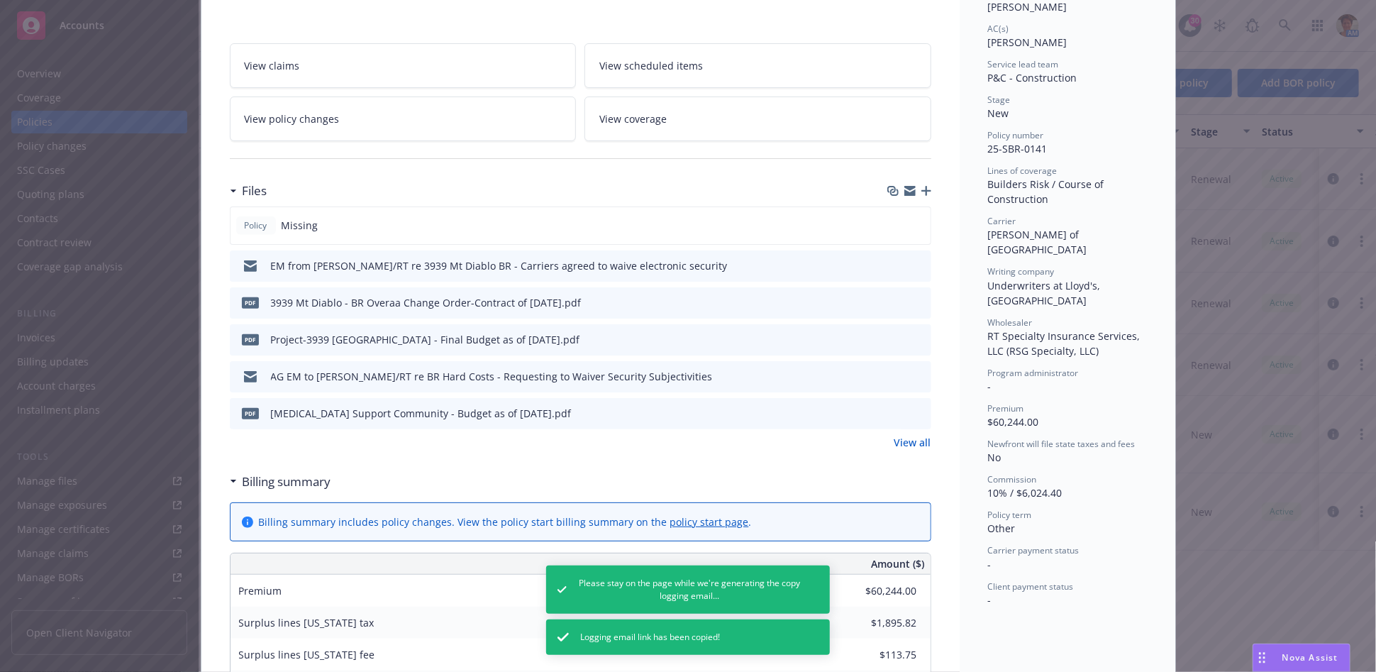
click at [924, 193] on icon "button" at bounding box center [927, 191] width 10 height 10
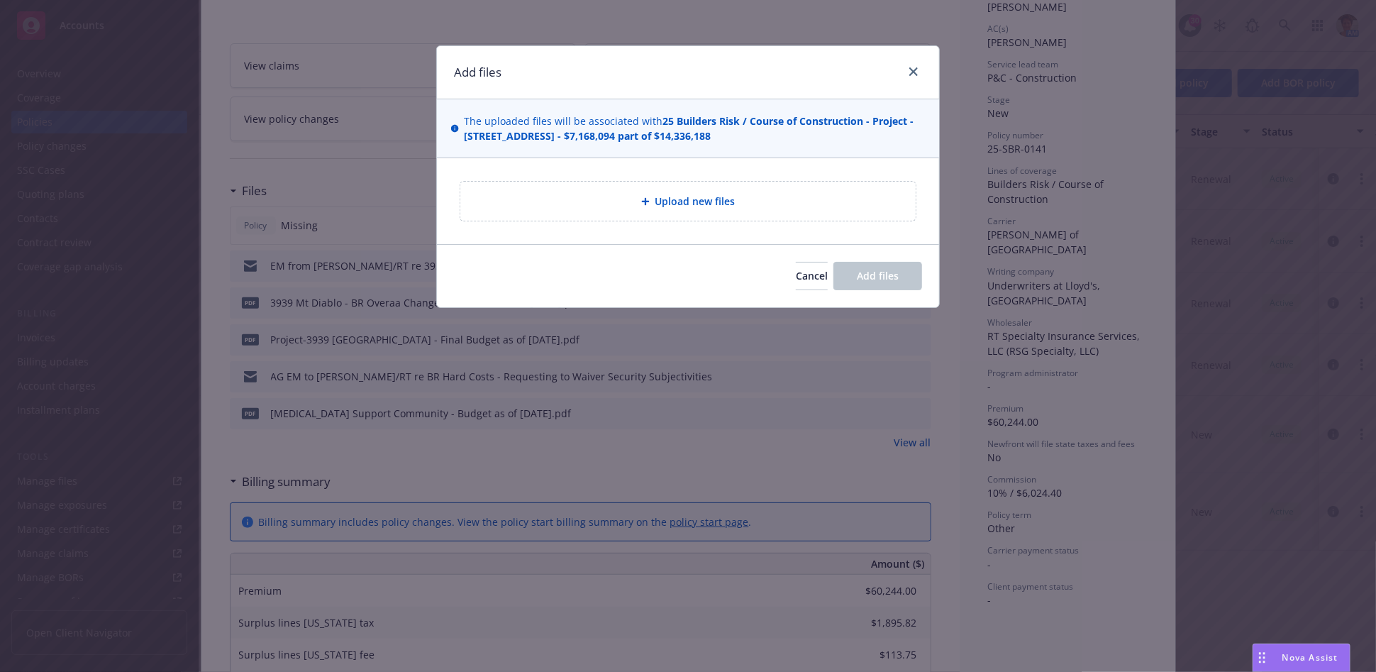
click at [688, 194] on span "Upload new files" at bounding box center [696, 201] width 80 height 15
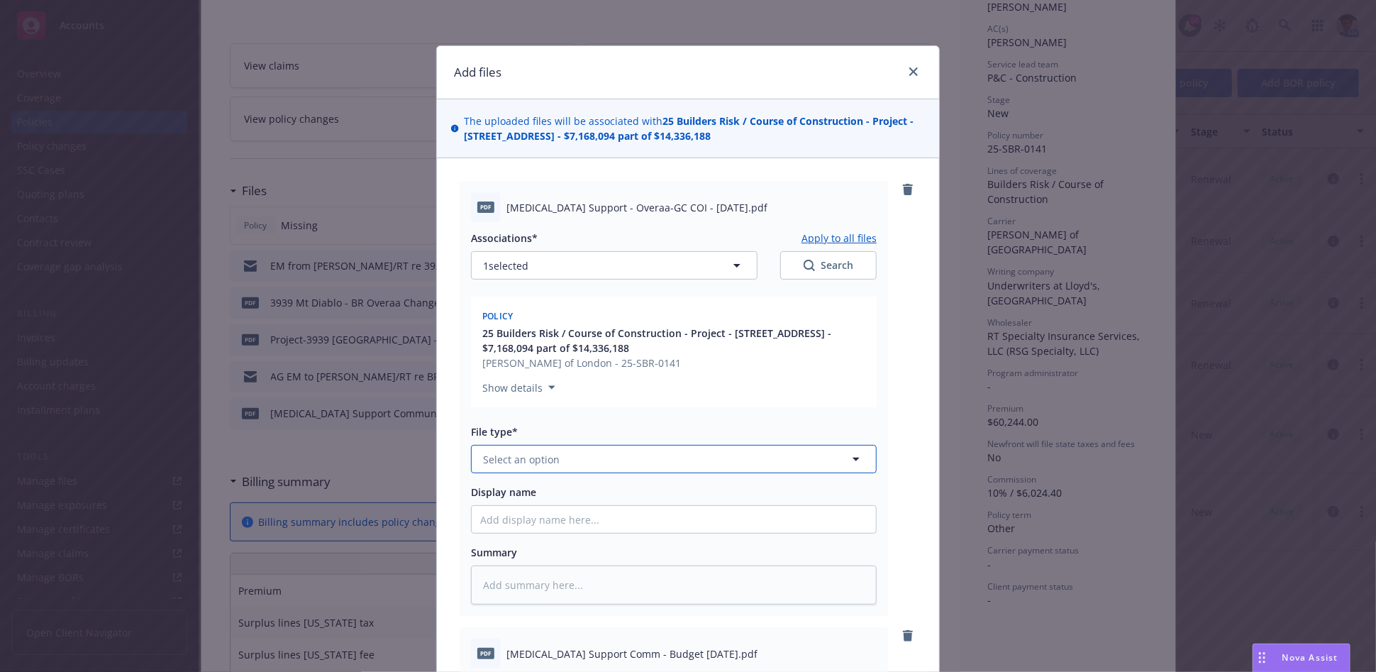
click at [602, 463] on button "Select an option" at bounding box center [674, 459] width 406 height 28
type input "Other"
click at [604, 495] on div "Other" at bounding box center [673, 499] width 387 height 21
drag, startPoint x: 584, startPoint y: 204, endPoint x: 710, endPoint y: 199, distance: 126.4
click at [710, 200] on span "[MEDICAL_DATA] Support - Overaa-GC COI - [DATE].pdf" at bounding box center [637, 207] width 261 height 15
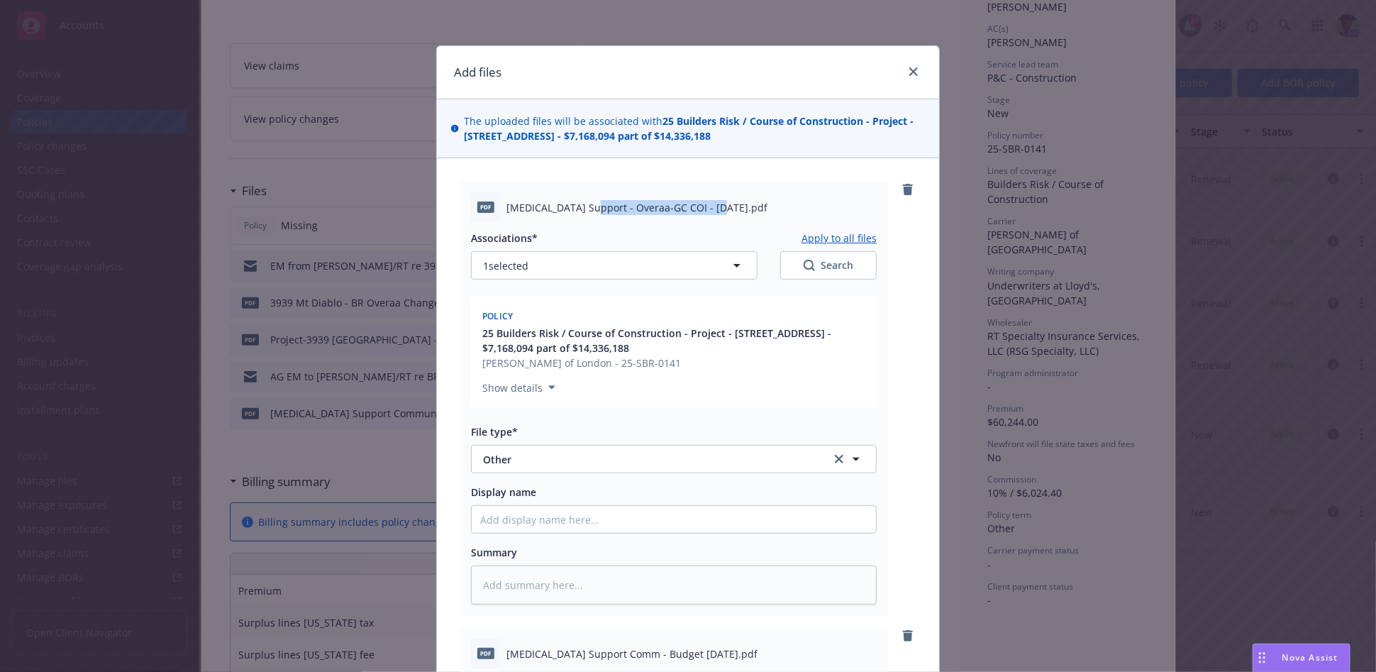
copy span "Overaa-GC COI - [DATE]"
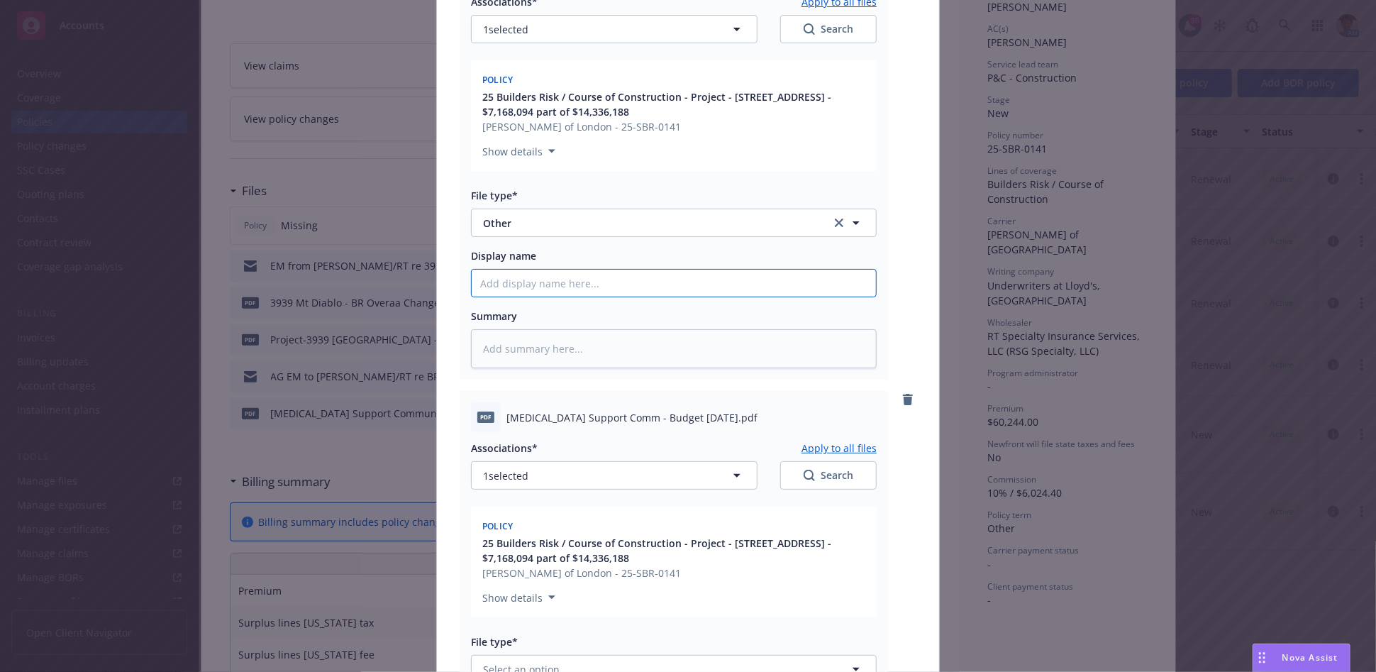
click at [675, 287] on input "Display name" at bounding box center [674, 283] width 404 height 27
paste input "Overaa-GC COI - [DATE]"
type textarea "x"
type input "Overaa-GC COI - [DATE]"
click at [657, 351] on textarea at bounding box center [674, 348] width 406 height 39
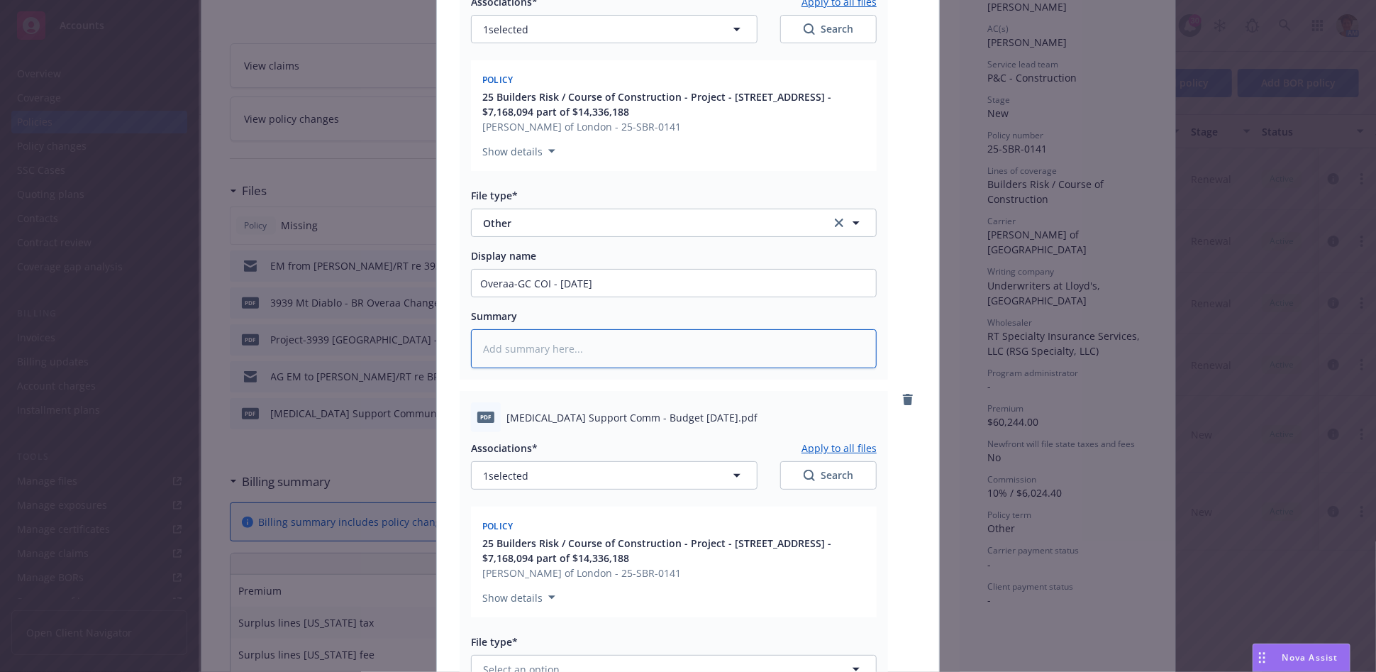
paste textarea "Overaa-GC COI - [DATE]"
type textarea "x"
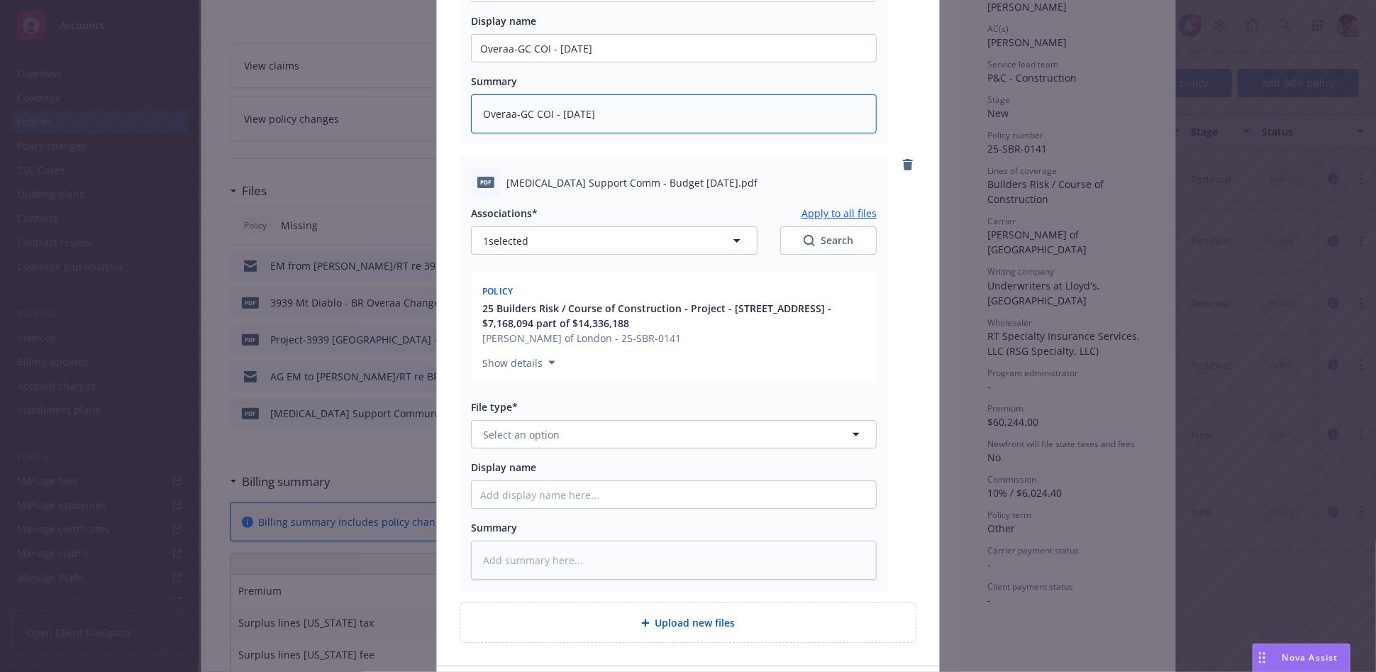
scroll to position [473, 0]
type textarea "Overaa-GC COI - [DATE]"
drag, startPoint x: 614, startPoint y: 180, endPoint x: 701, endPoint y: 182, distance: 87.3
click at [702, 179] on span "[MEDICAL_DATA] Support Comm - Budget [DATE].pdf" at bounding box center [632, 181] width 251 height 15
copy span "Budget [DATE]"
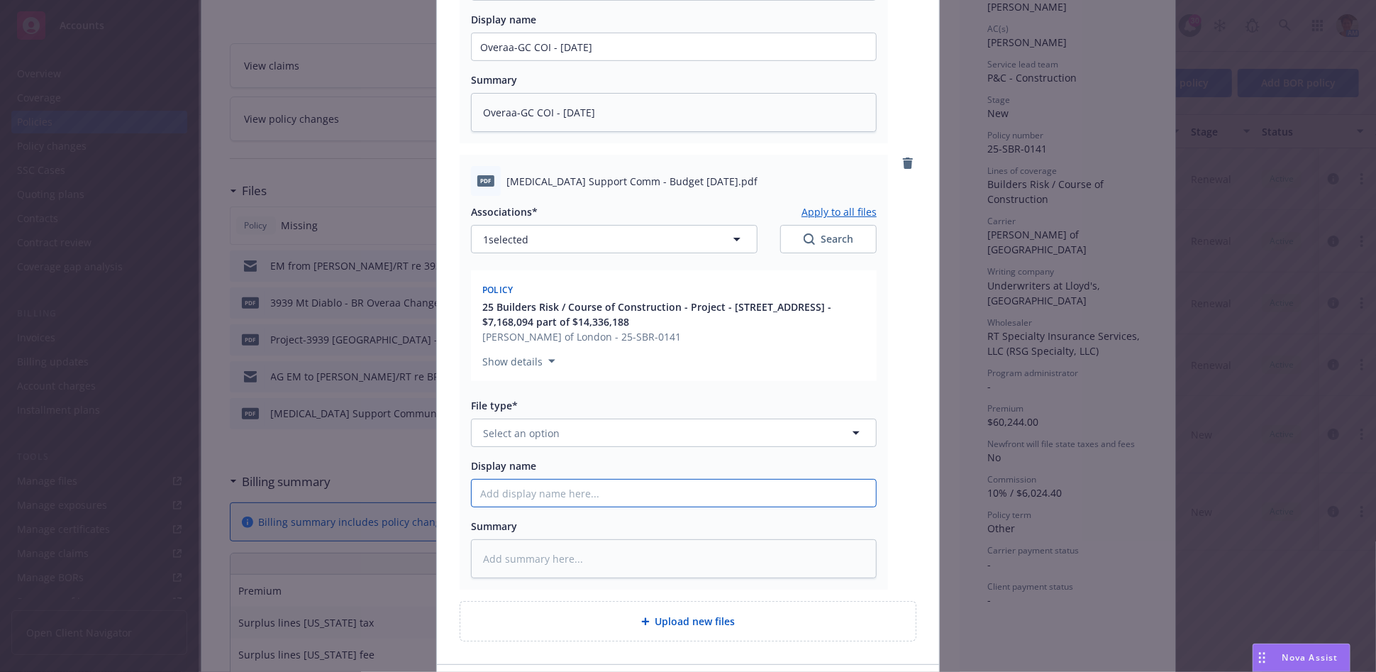
click at [544, 60] on input "Display name" at bounding box center [674, 46] width 404 height 27
paste input "Budget [DATE]"
type textarea "x"
type input "Budget [DATE]"
click at [576, 556] on textarea at bounding box center [674, 558] width 406 height 39
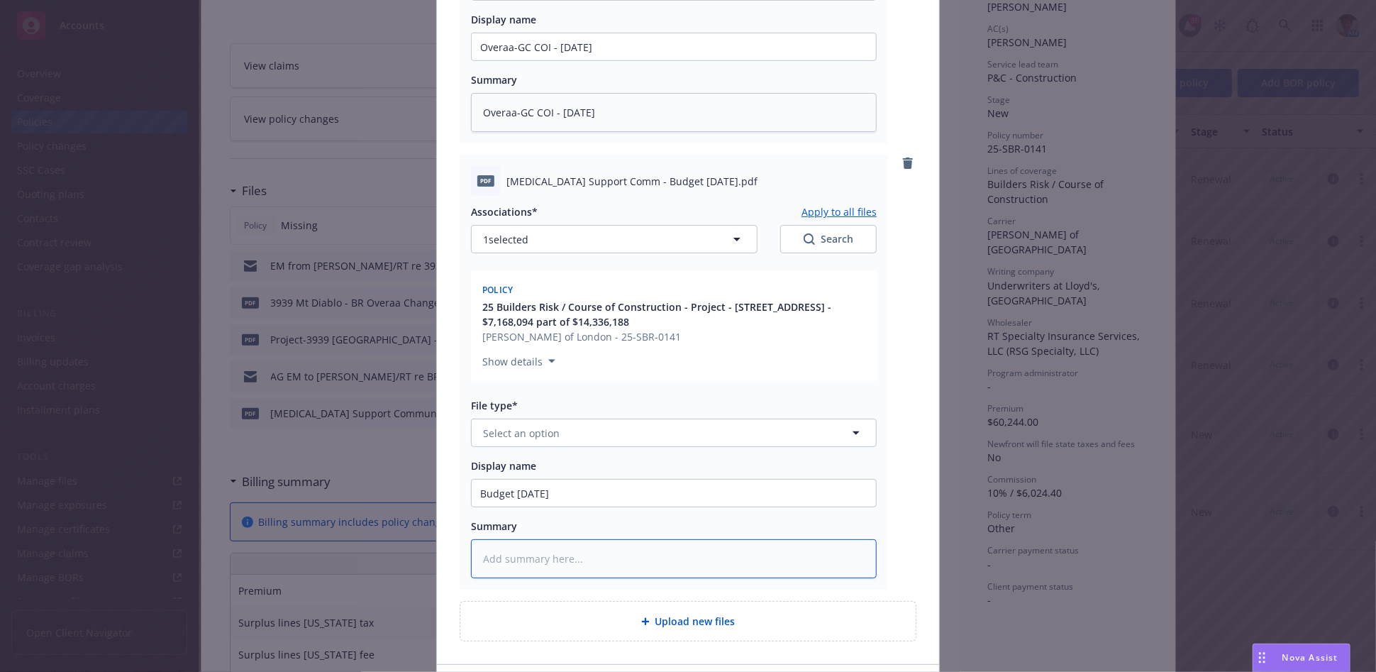
paste textarea "Budget [DATE]"
type textarea "x"
type textarea "Budget [DATE]"
click at [598, 435] on button "Select an option" at bounding box center [674, 433] width 406 height 28
type input "other"
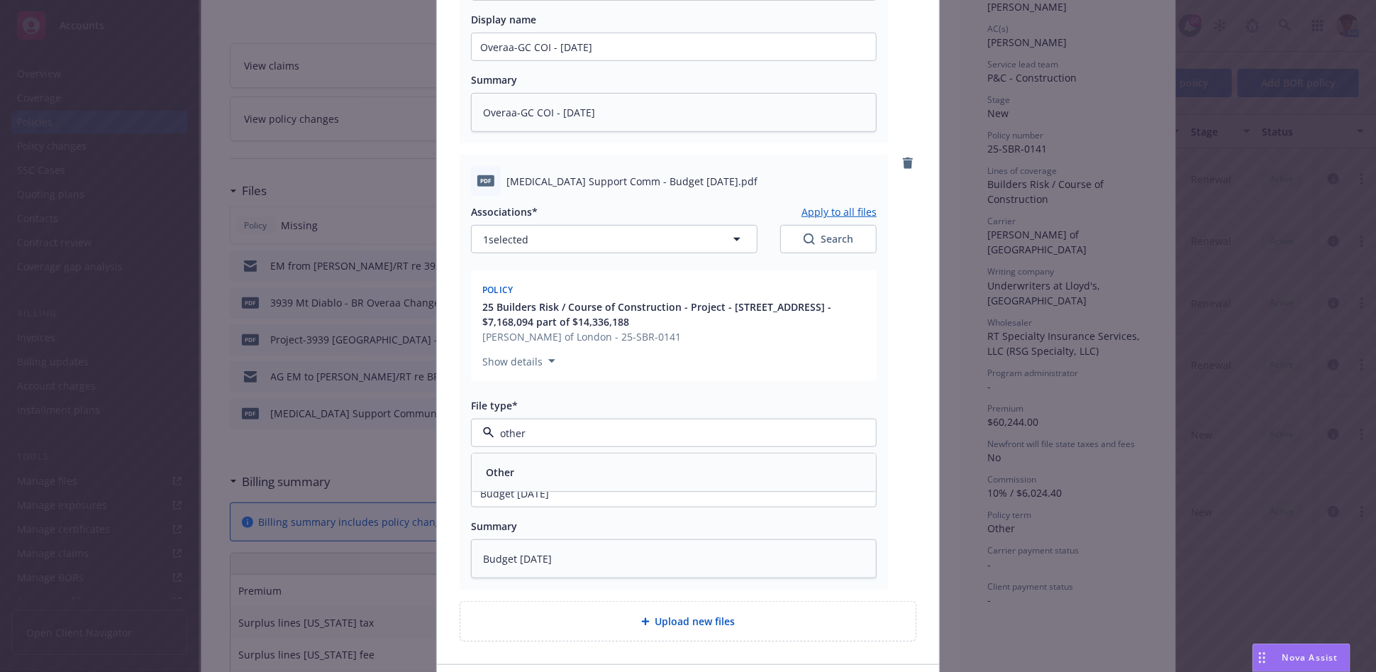
click at [603, 478] on div "Other" at bounding box center [673, 473] width 387 height 21
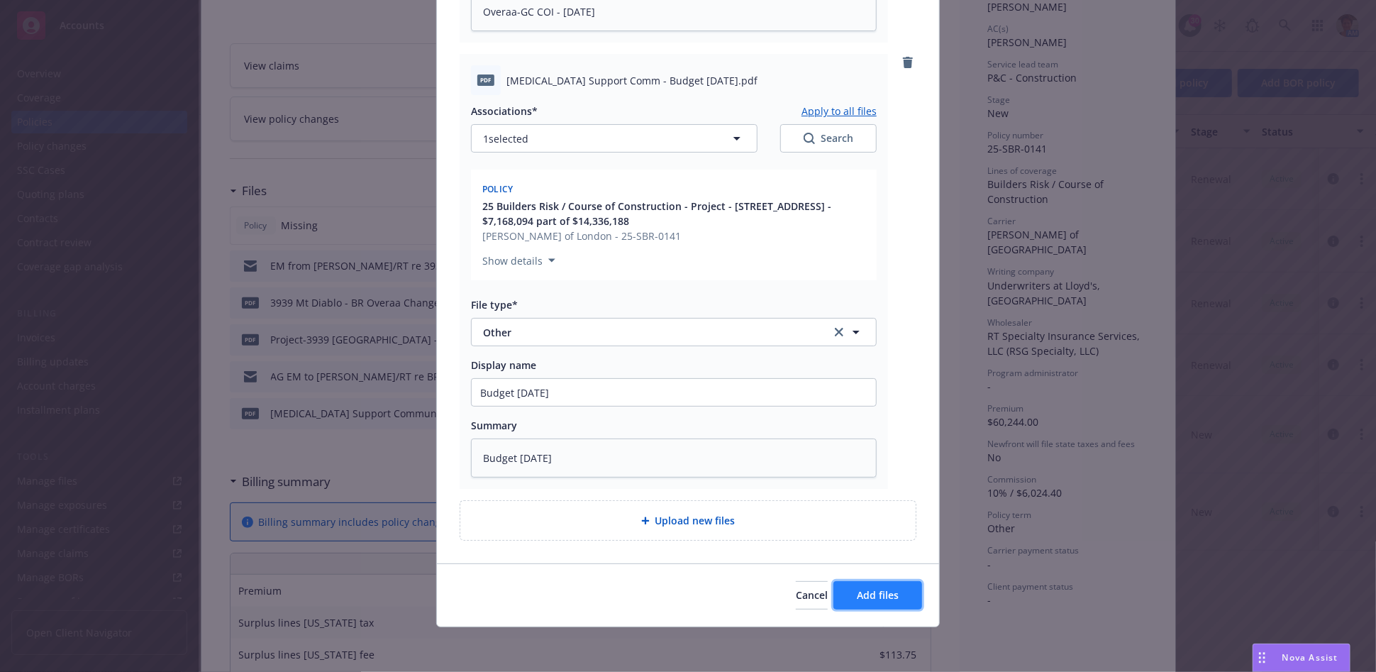
click at [877, 596] on span "Add files" at bounding box center [878, 594] width 42 height 13
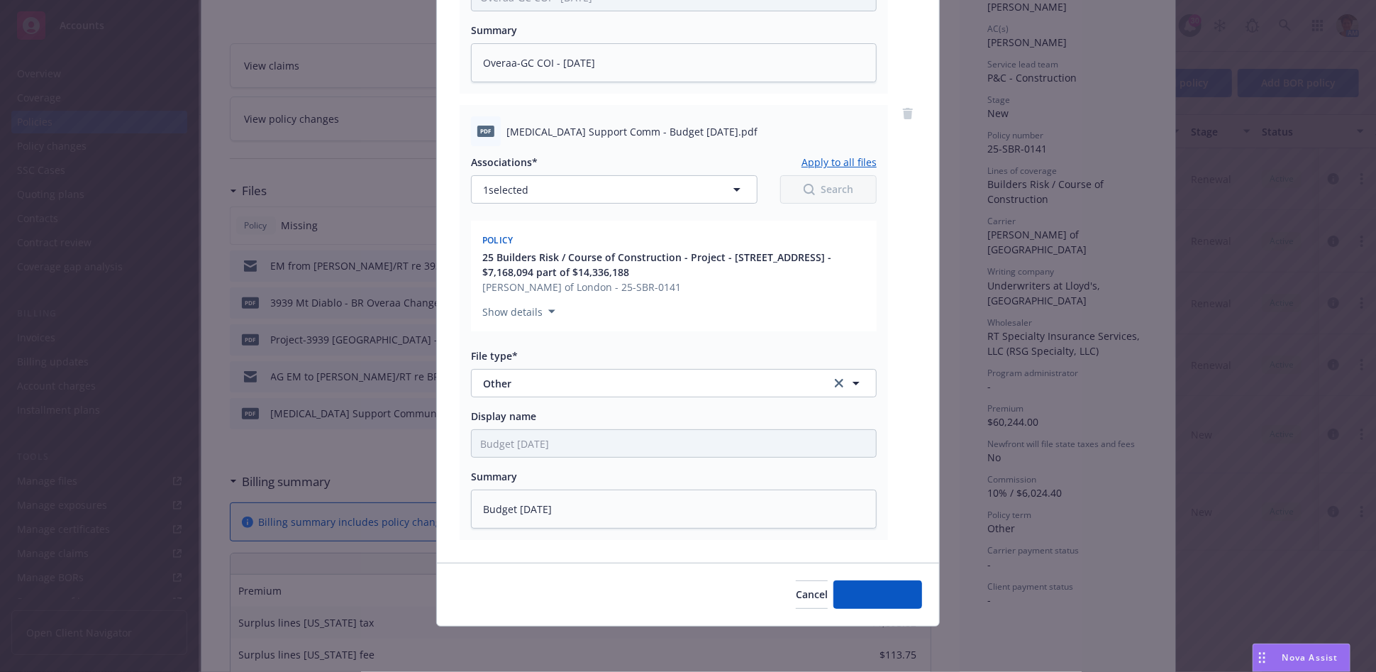
scroll to position [521, 0]
type textarea "x"
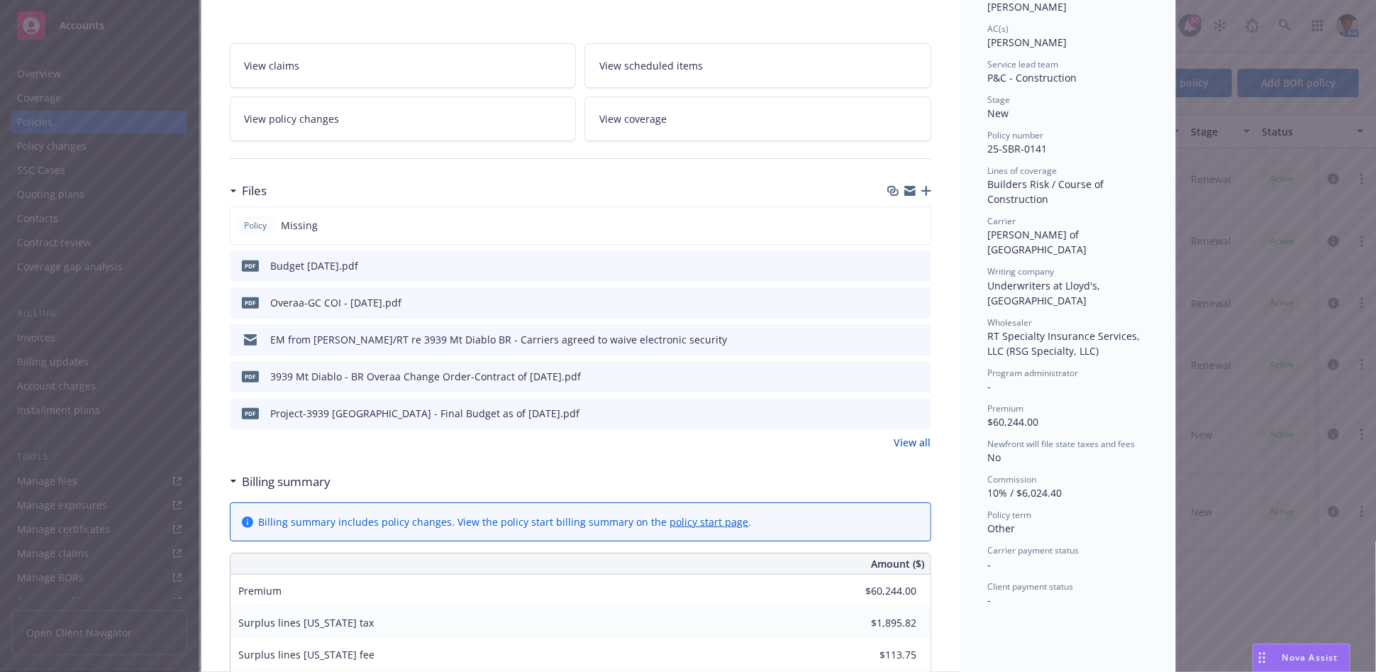
click at [896, 446] on link "View all" at bounding box center [913, 442] width 37 height 15
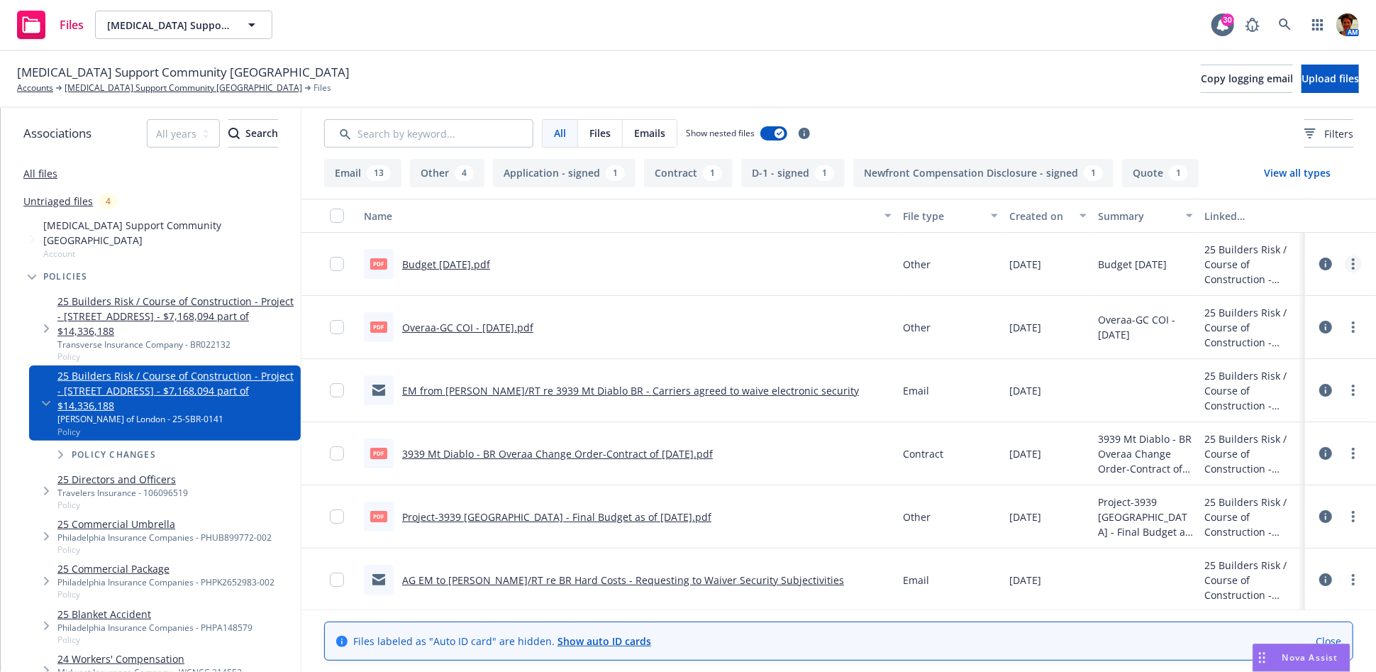
click at [1345, 265] on link "more" at bounding box center [1353, 263] width 17 height 17
click at [1260, 344] on link "Edit" at bounding box center [1279, 350] width 141 height 28
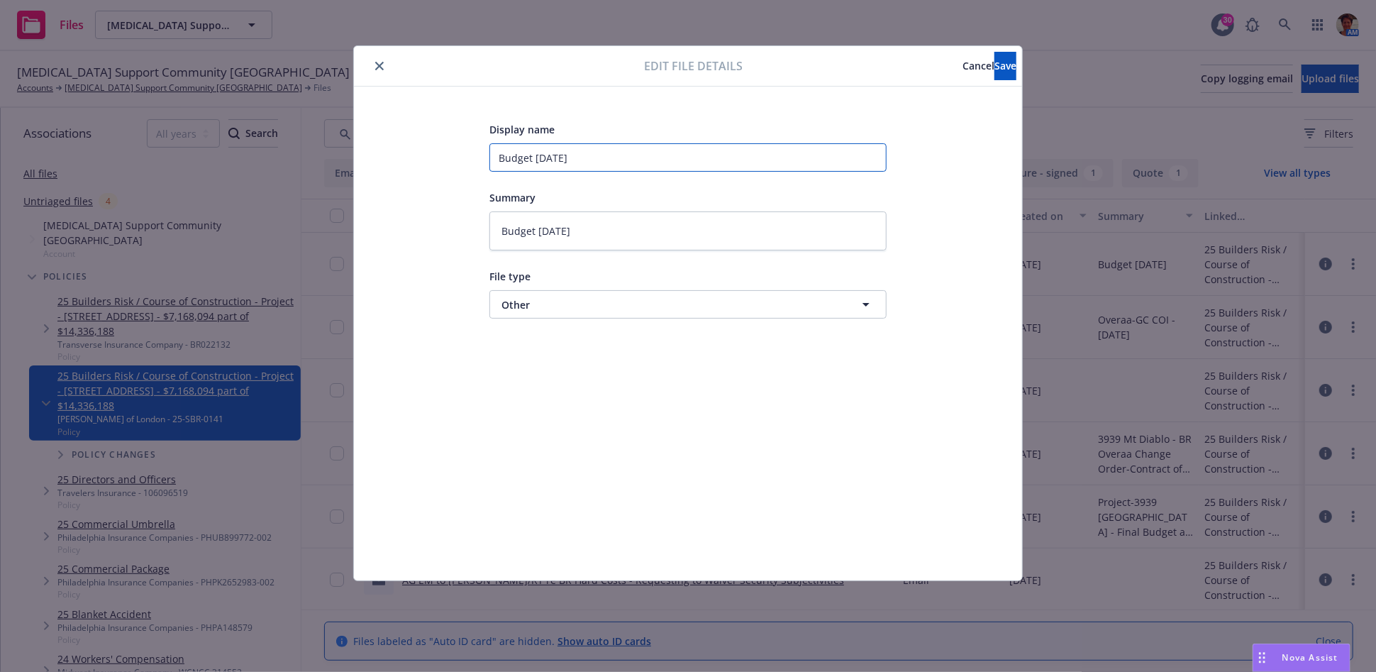
click at [606, 161] on input "Budget [DATE]" at bounding box center [688, 157] width 397 height 28
type textarea "x"
type input "Budget [DATE]"
type textarea "x"
type input "Budget 08-08-2025 -"
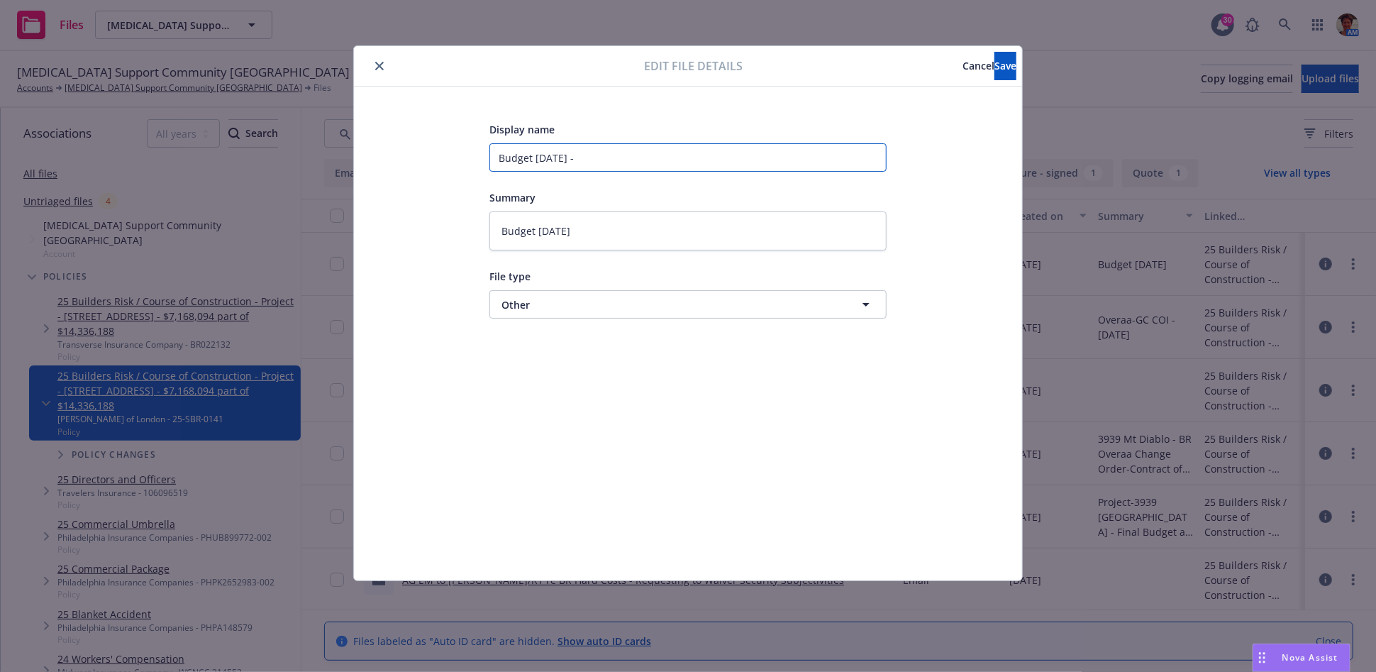
type textarea "x"
type input "Budget 08-08-2025 -"
type textarea "x"
type input "Budget 08-08-2025 - $"
type textarea "x"
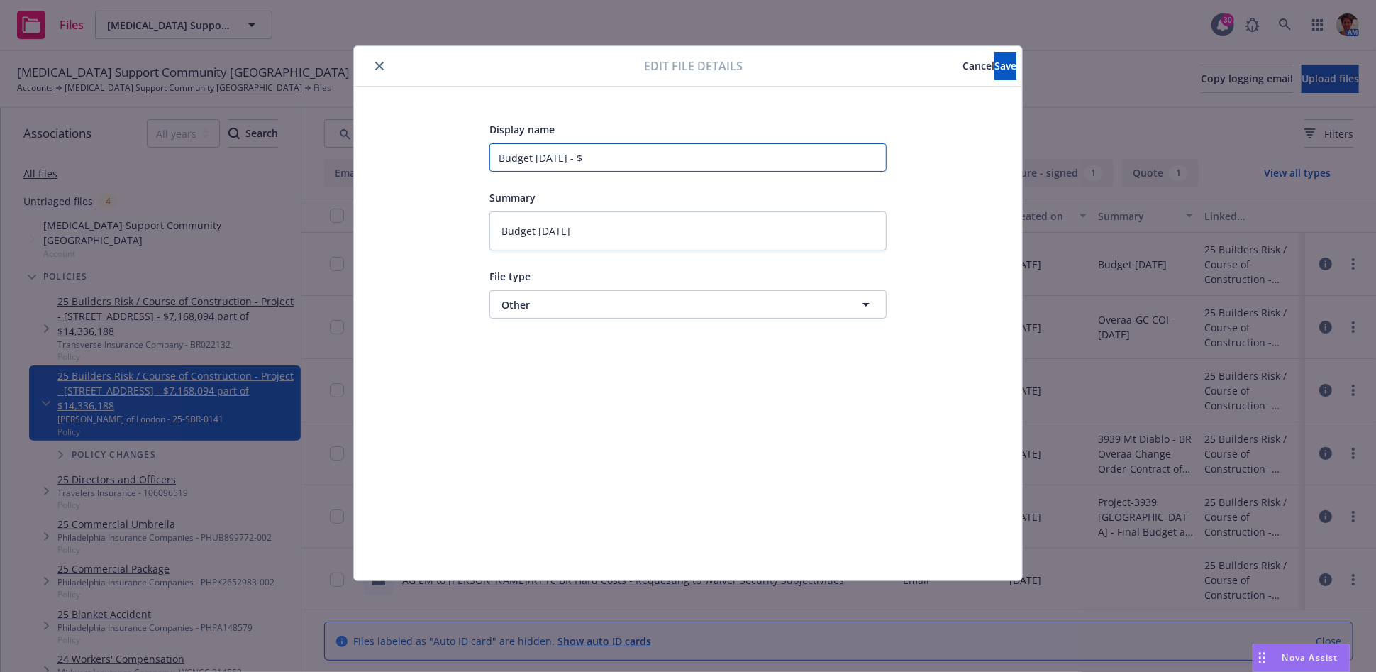
type input "Budget 08-08-2025 - $1"
type textarea "x"
type input "Budget 08-08-2025 - $15"
type textarea "x"
type input "Budget 08-08-2025 - $15,"
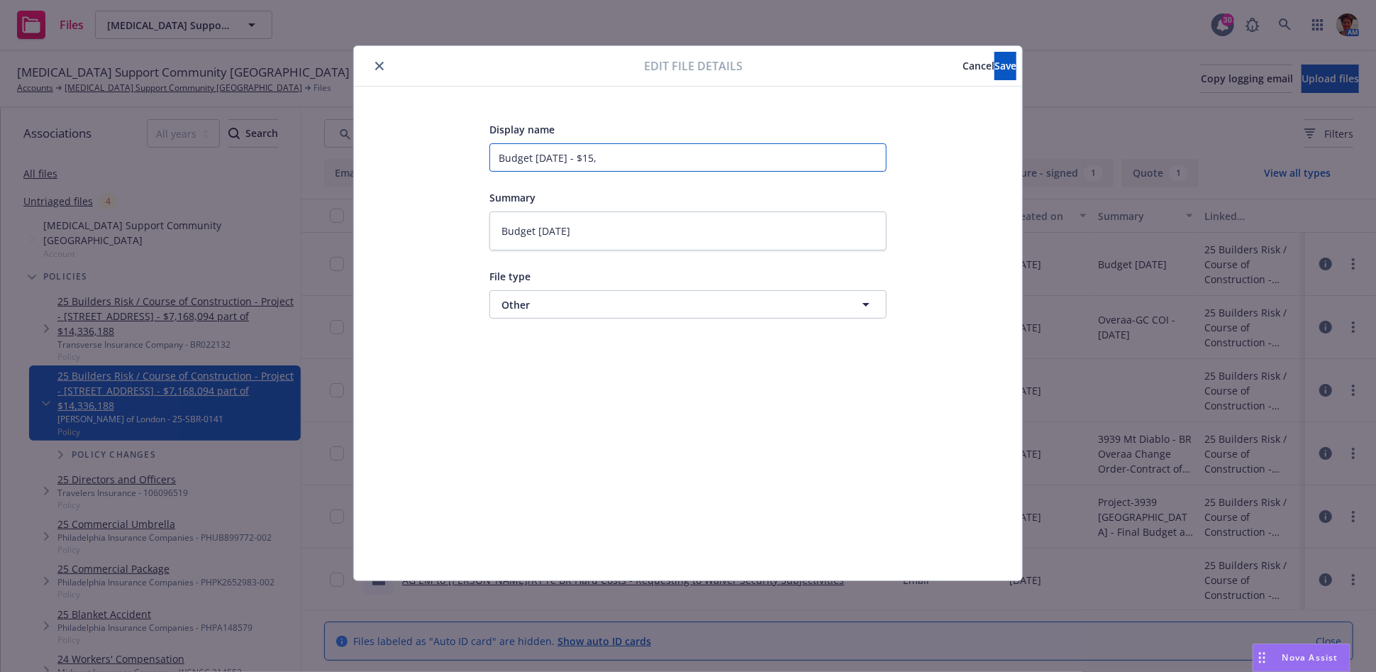
type textarea "x"
type input "Budget 08-08-2025 - $15,6"
type textarea "x"
type input "Budget 08-08-2025 - $15,63"
type textarea "x"
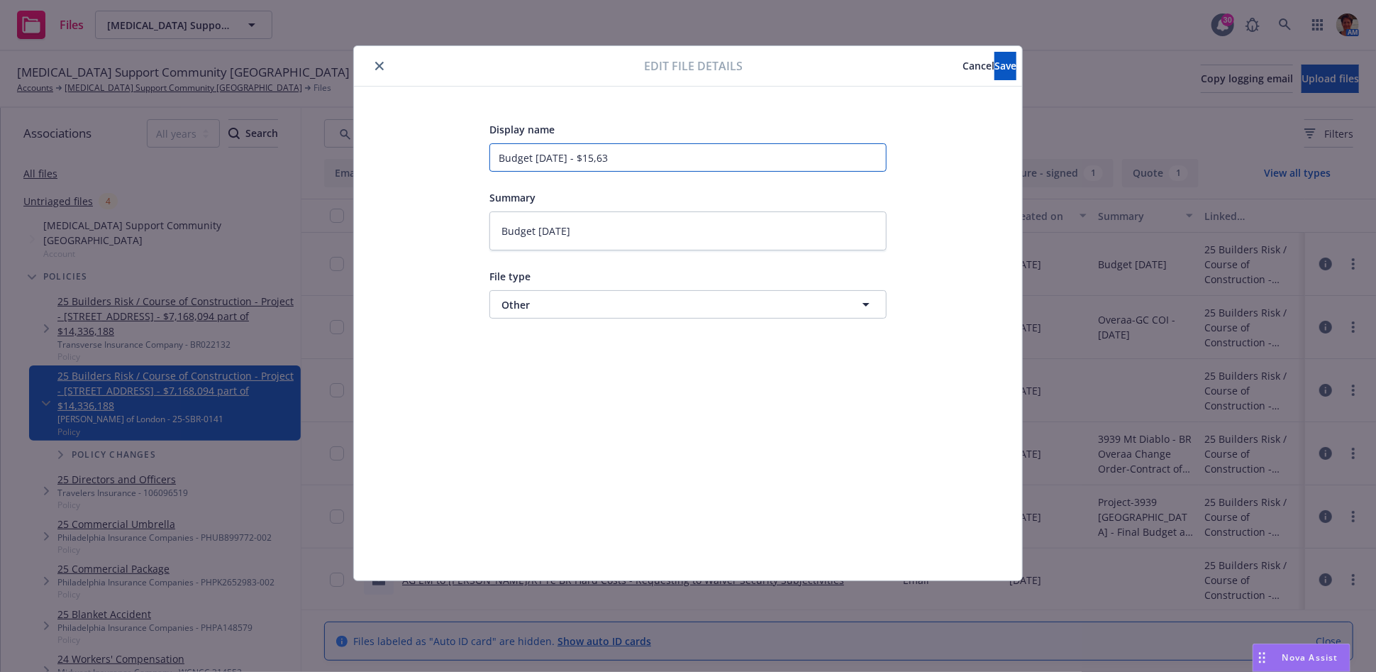
type input "Budget 08-08-2025 - $15,630"
type textarea "x"
type input "Budget 08-08-2025 - $15,630,"
type textarea "x"
type input "Budget 08-08-2025 - $15,630,0"
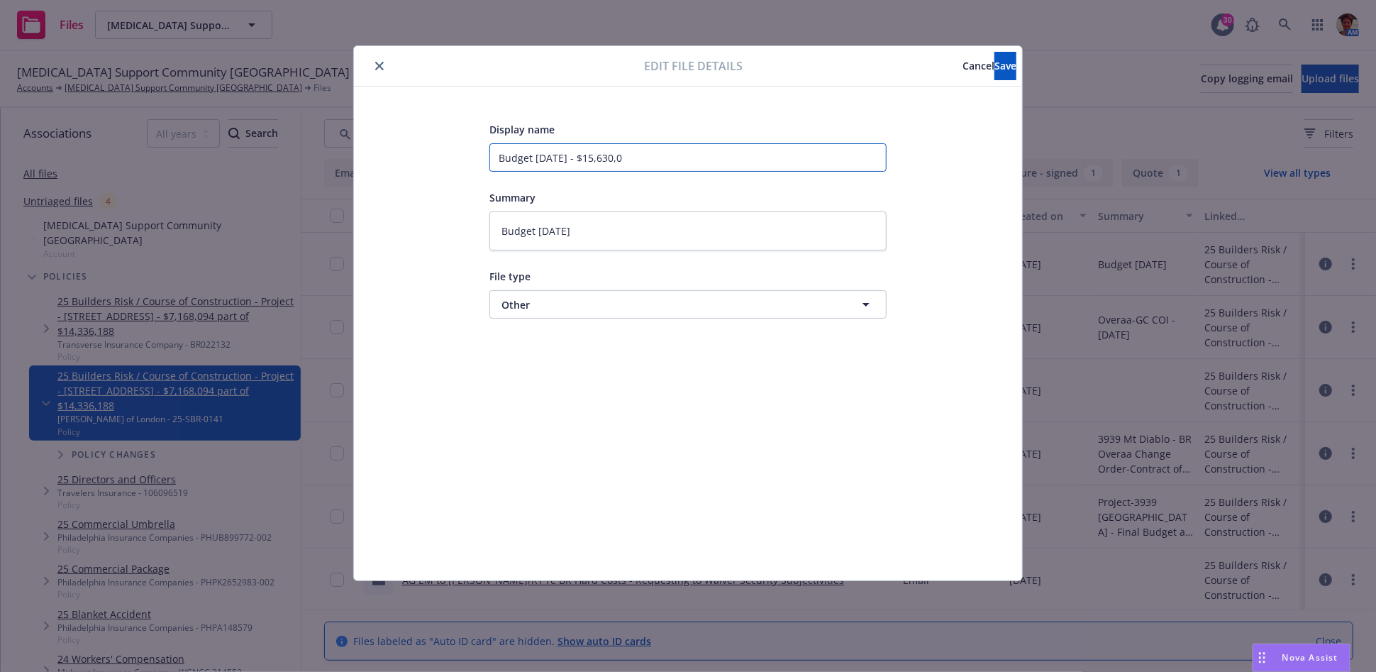
type textarea "x"
type input "Budget 08-08-2025 - $15,630,00"
type textarea "x"
drag, startPoint x: 766, startPoint y: 155, endPoint x: 426, endPoint y: 219, distance: 345.0
click at [426, 218] on div "Display name Budget 08-08-2025 - $15,630,000 Summary Budget 08-08-2025 File typ…" at bounding box center [688, 334] width 612 height 426
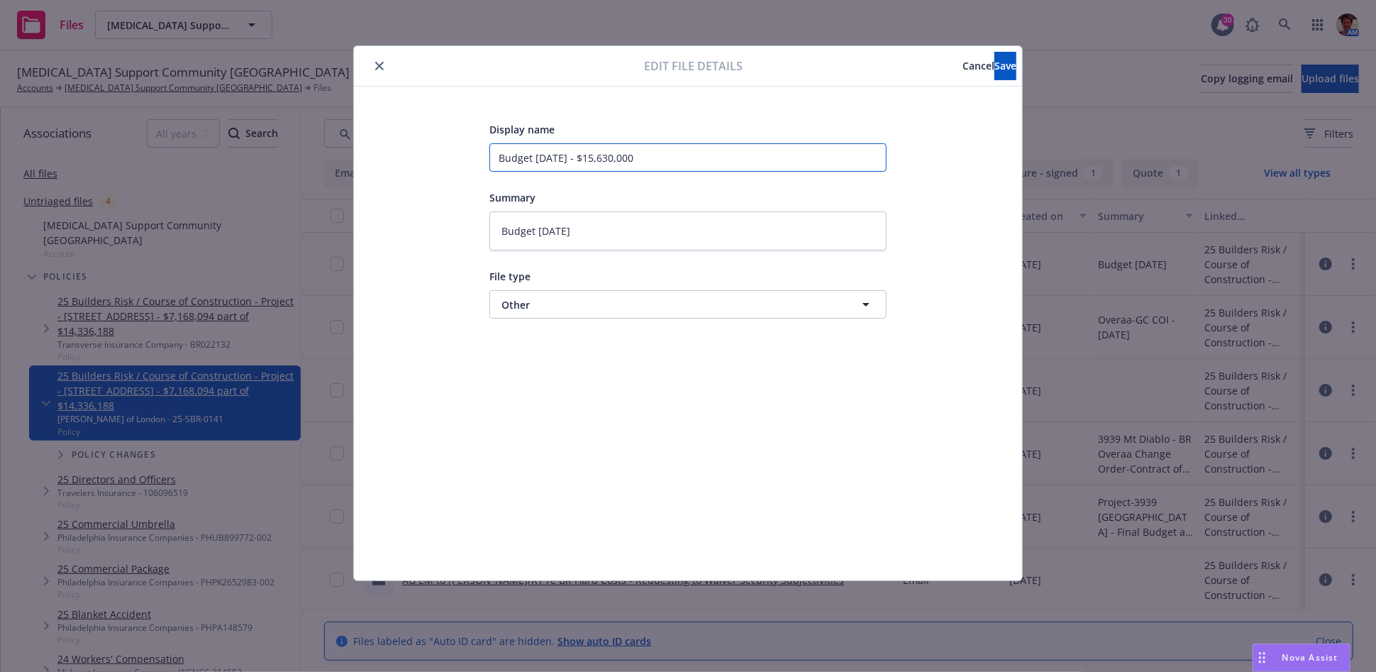
type input "Budget 08-08-2025 - $15,630,000"
drag, startPoint x: 653, startPoint y: 231, endPoint x: 466, endPoint y: 264, distance: 189.4
click at [469, 263] on div "Display name Budget 08-08-2025 - $15,630,000 Summary Budget 08-08-2025 File typ…" at bounding box center [688, 334] width 612 height 426
paste textarea "- $15,630,000"
type textarea "x"
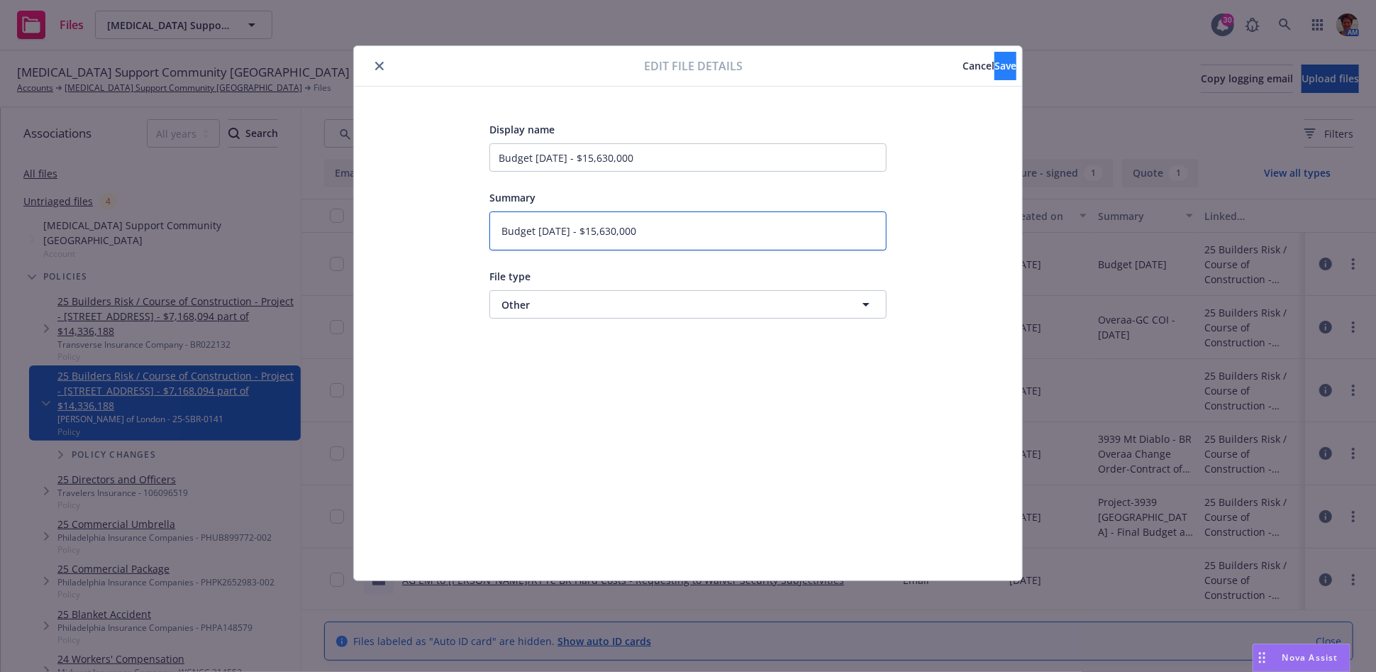
type textarea "Budget 08-08-2025 - $15,630,000"
click at [995, 71] on button "Save" at bounding box center [1006, 66] width 22 height 28
type textarea "x"
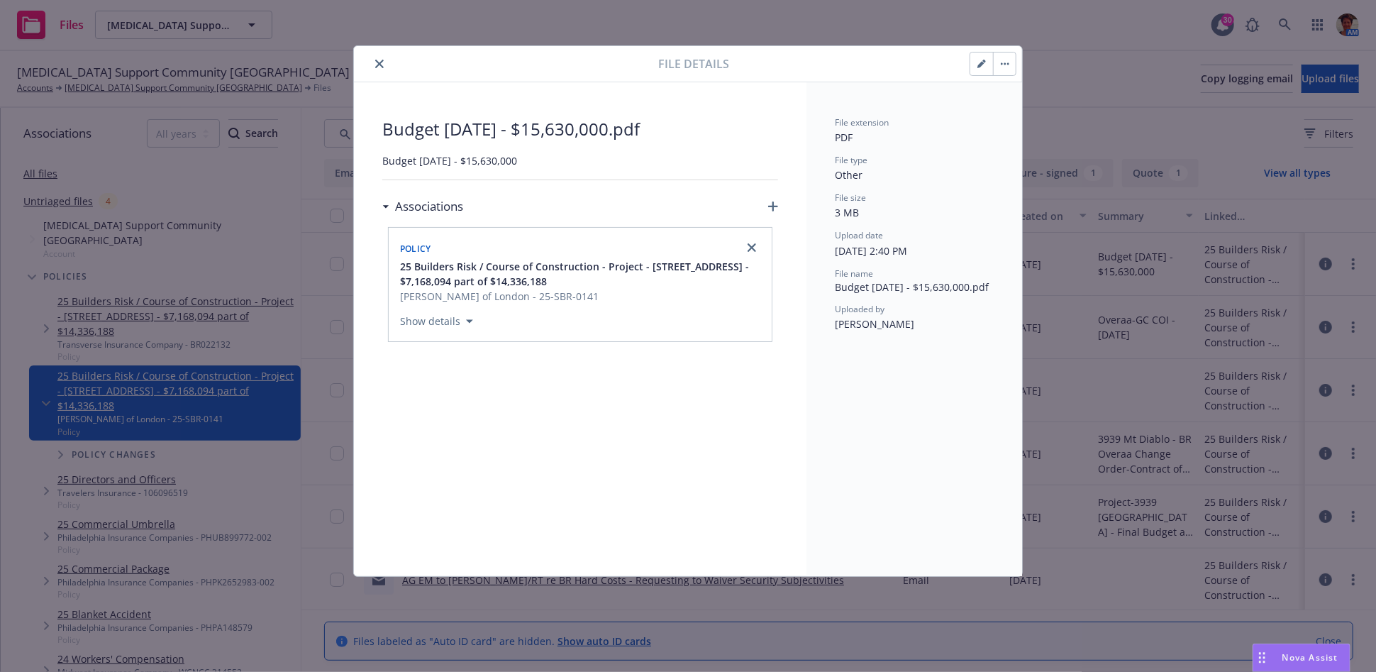
click at [380, 60] on icon "close" at bounding box center [379, 64] width 9 height 9
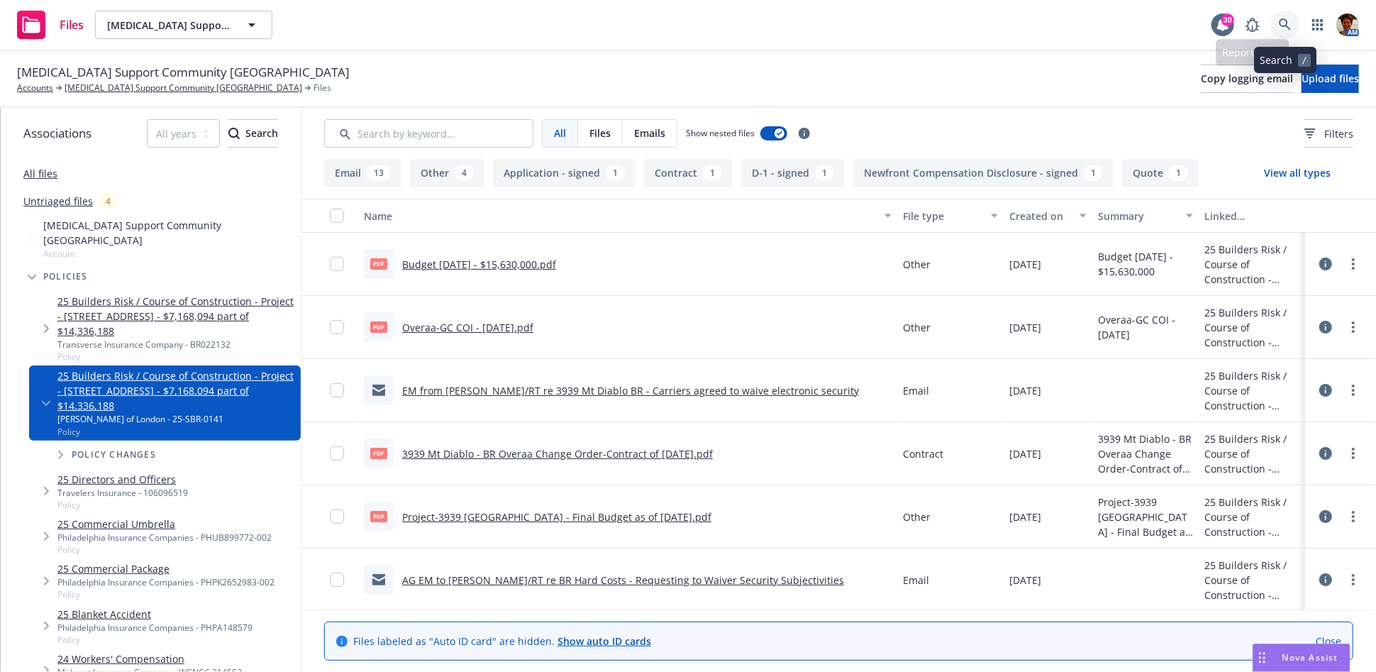
click at [1289, 24] on icon at bounding box center [1285, 24] width 13 height 13
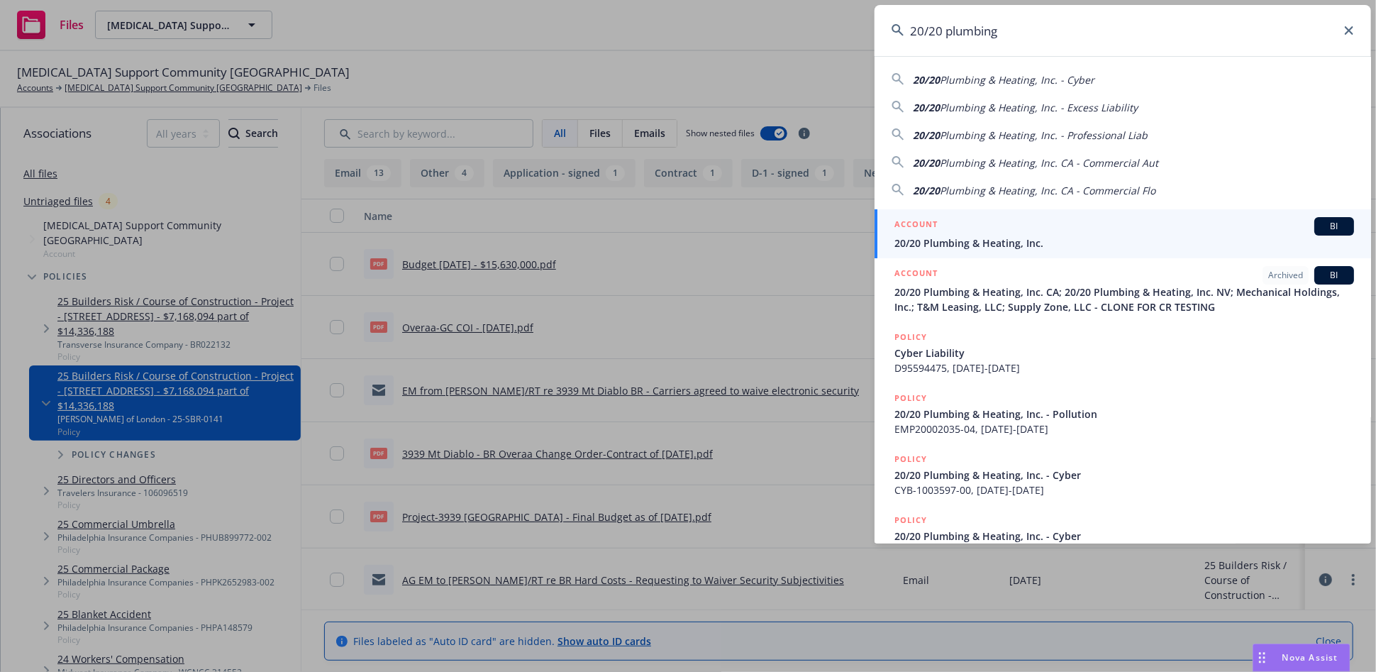
type input "20/20 plumbing"
click at [989, 243] on span "20/20 Plumbing & Heating, Inc." at bounding box center [1125, 243] width 460 height 15
